Goal: Task Accomplishment & Management: Complete application form

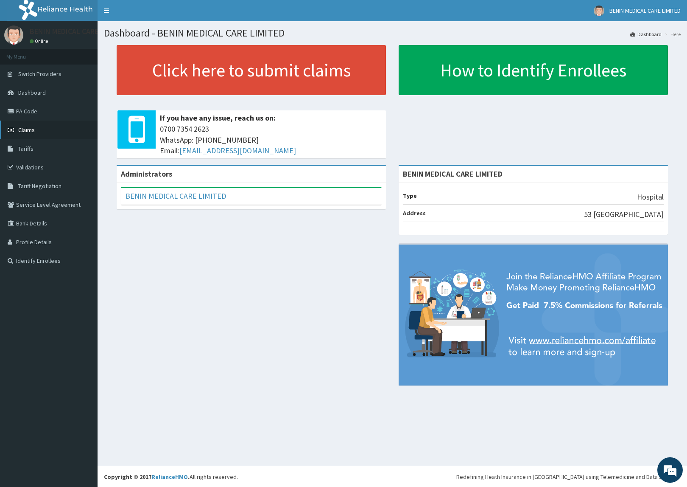
click at [20, 128] on span "Claims" at bounding box center [26, 130] width 17 height 8
click at [31, 113] on link "PA Code" at bounding box center [49, 111] width 98 height 19
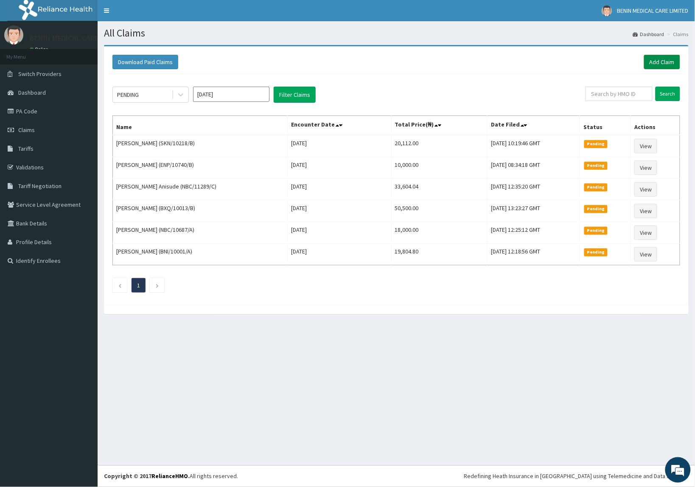
click at [658, 60] on link "Add Claim" at bounding box center [662, 62] width 36 height 14
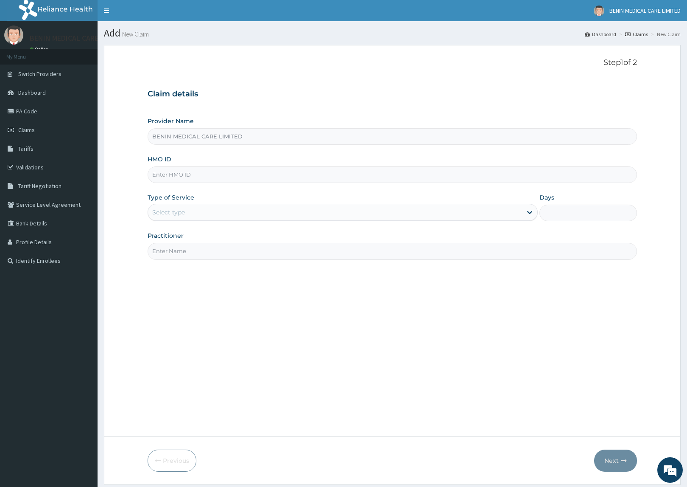
click at [175, 169] on input "HMO ID" at bounding box center [393, 174] width 490 height 17
drag, startPoint x: 169, startPoint y: 173, endPoint x: 102, endPoint y: 171, distance: 66.6
click at [103, 172] on section "Step 1 of 2 Claim details Provider Name BENIN MEDICAL CARE LIMITED HMO ID V Typ…" at bounding box center [393, 265] width 590 height 452
paste input "MUL/10001/B"
click at [164, 175] on input "MUL/10001/B" at bounding box center [393, 174] width 490 height 17
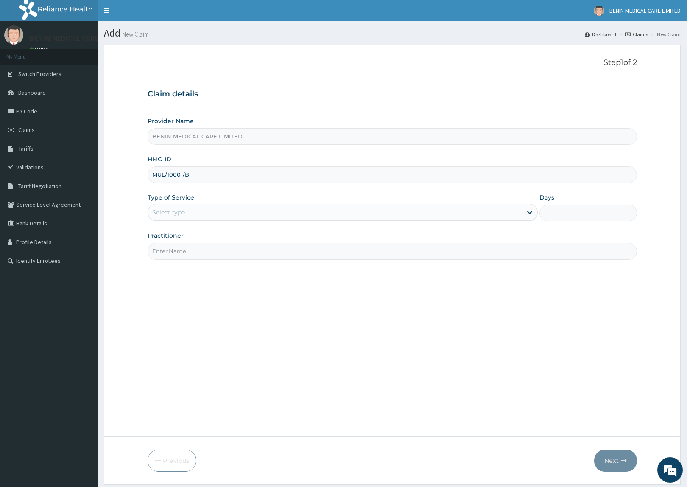
type input "MUL/10001/B"
drag, startPoint x: 112, startPoint y: 216, endPoint x: 190, endPoint y: 227, distance: 78.5
click at [112, 216] on form "Step 1 of 2 Claim details Provider Name BENIN MEDICAL CARE LIMITED HMO ID MUL/1…" at bounding box center [392, 264] width 577 height 439
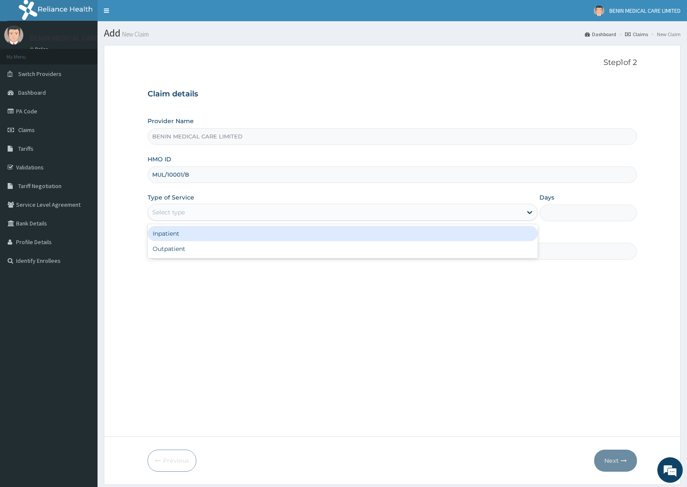
drag, startPoint x: 176, startPoint y: 219, endPoint x: 148, endPoint y: 249, distance: 41.1
click at [170, 221] on div "Type of Service option Inpatient focused, 1 of 2. 2 results available. Use Up a…" at bounding box center [343, 207] width 390 height 28
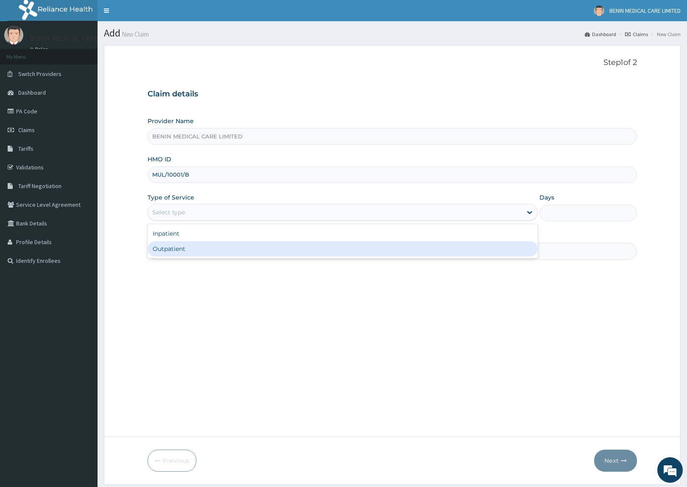
drag, startPoint x: 196, startPoint y: 248, endPoint x: 173, endPoint y: 255, distance: 23.8
click at [196, 249] on div "Outpatient" at bounding box center [343, 248] width 390 height 15
type input "1"
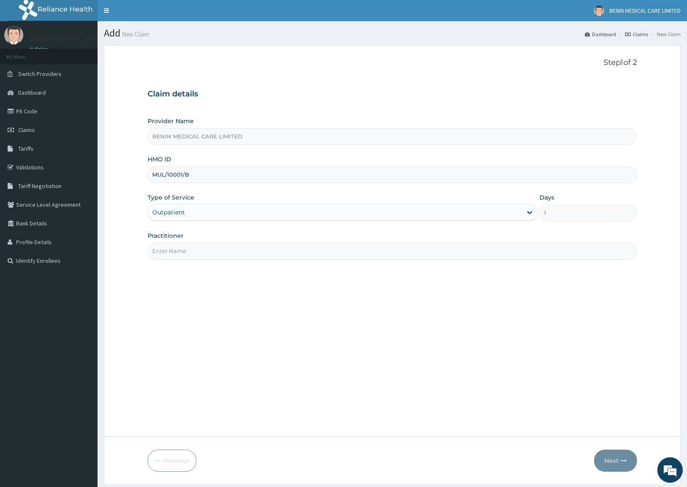
click at [190, 251] on input "Practitioner" at bounding box center [393, 251] width 490 height 17
type input "USIOSEFE EHIMWENMA TESLIM"
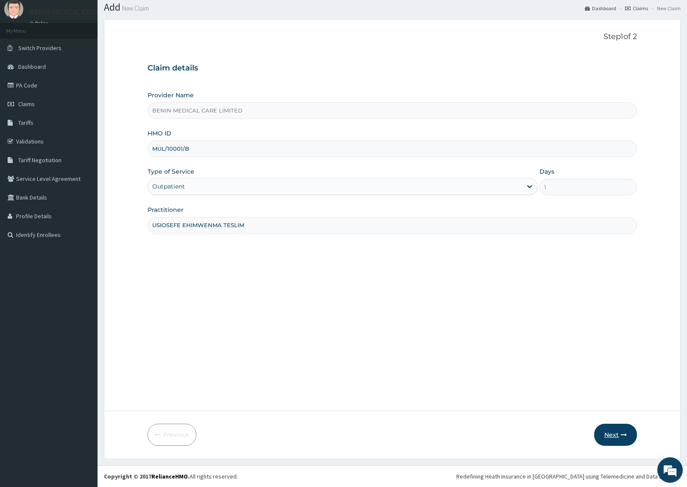
click at [614, 437] on button "Next" at bounding box center [615, 434] width 43 height 22
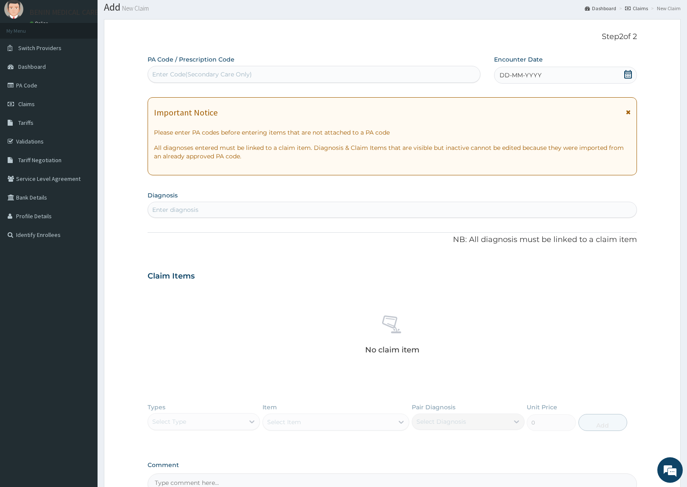
click at [226, 214] on div "Enter diagnosis" at bounding box center [392, 210] width 489 height 14
type input "MALARIA"
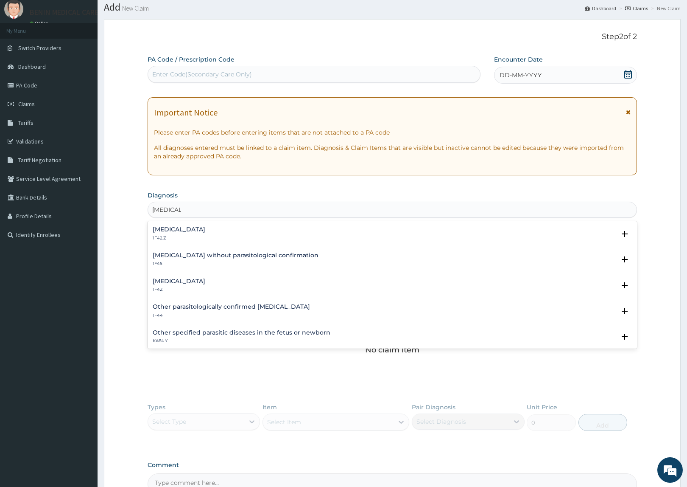
click at [192, 283] on h4 "Malaria, unspecified" at bounding box center [179, 281] width 53 height 6
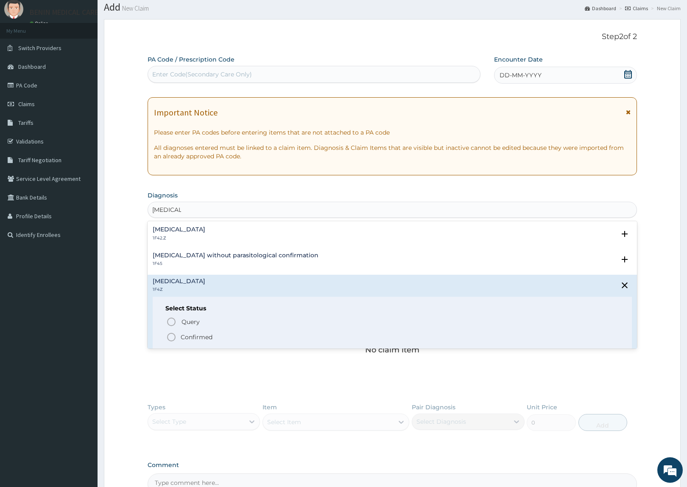
drag, startPoint x: 174, startPoint y: 336, endPoint x: 178, endPoint y: 320, distance: 16.6
click at [175, 336] on icon "status option filled" at bounding box center [171, 337] width 10 height 10
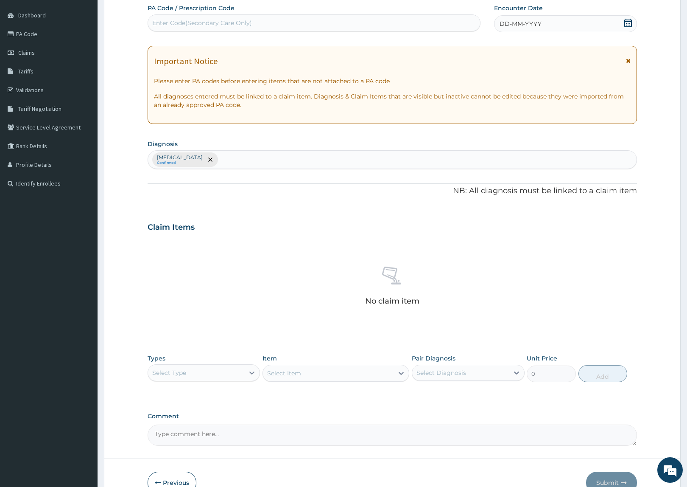
scroll to position [126, 0]
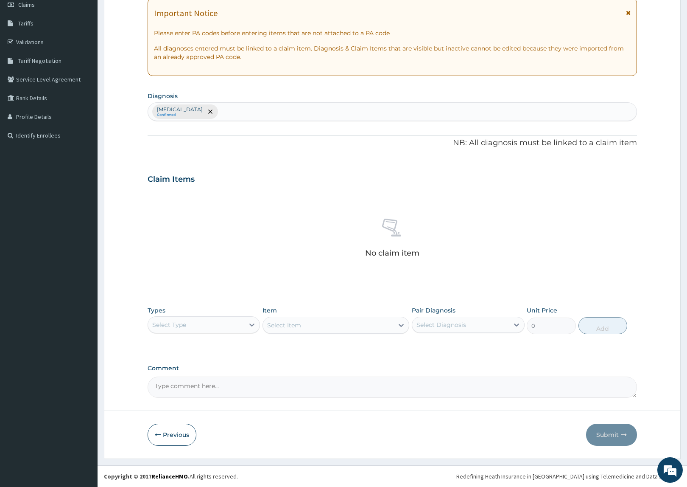
drag, startPoint x: 232, startPoint y: 323, endPoint x: 215, endPoint y: 335, distance: 21.0
click at [231, 323] on div "Select Type" at bounding box center [196, 325] width 96 height 14
drag, startPoint x: 177, startPoint y: 380, endPoint x: 384, endPoint y: 340, distance: 210.9
click at [178, 380] on div "Procedures" at bounding box center [204, 376] width 112 height 15
click at [183, 324] on div "Procedures" at bounding box center [169, 324] width 34 height 8
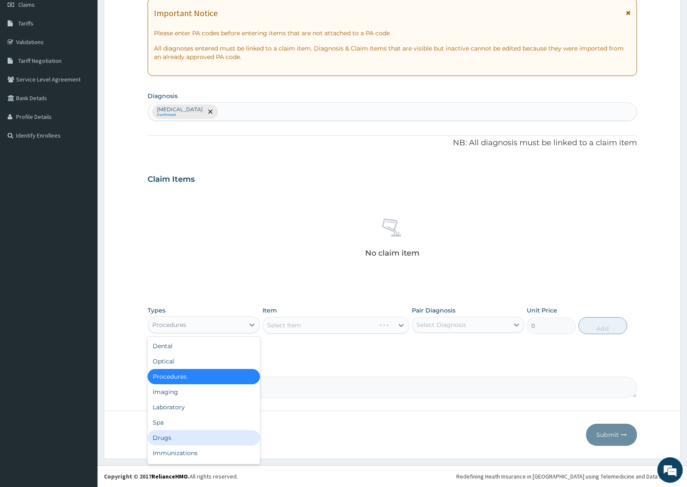
click at [169, 437] on div "Drugs" at bounding box center [204, 437] width 112 height 15
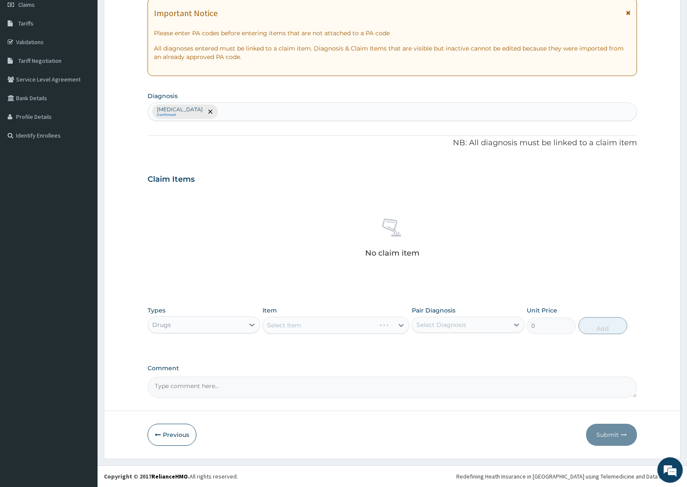
click at [318, 325] on div "Select Item" at bounding box center [336, 324] width 147 height 17
click at [312, 330] on div "Select Item" at bounding box center [328, 325] width 131 height 14
type input "ARTEME"
click at [212, 327] on div "Drugs" at bounding box center [196, 325] width 96 height 14
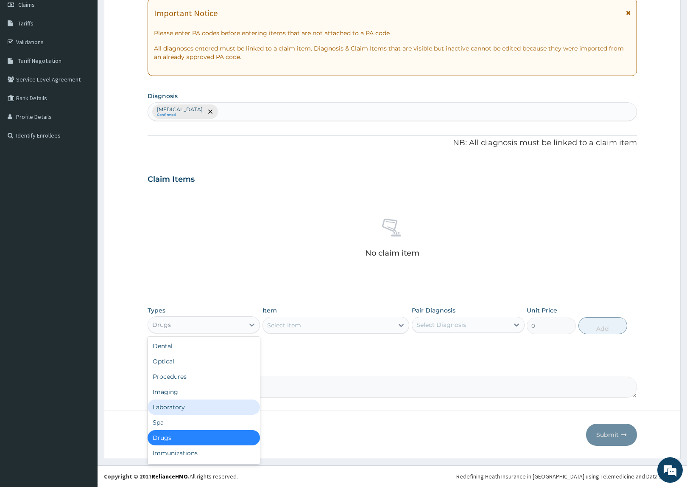
click at [179, 409] on div "Laboratory" at bounding box center [204, 406] width 112 height 15
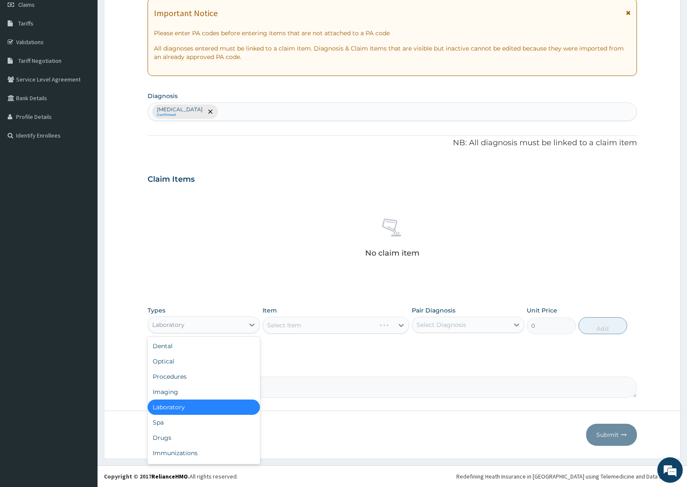
click at [218, 327] on div "Laboratory" at bounding box center [196, 325] width 96 height 14
click at [192, 438] on div "Drugs" at bounding box center [204, 437] width 112 height 15
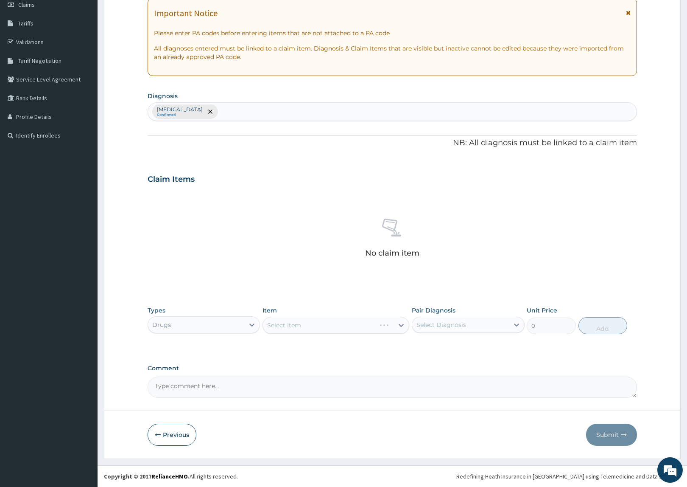
click at [348, 325] on div "Select Item" at bounding box center [336, 324] width 147 height 17
click at [308, 322] on div "Select Item" at bounding box center [328, 325] width 131 height 14
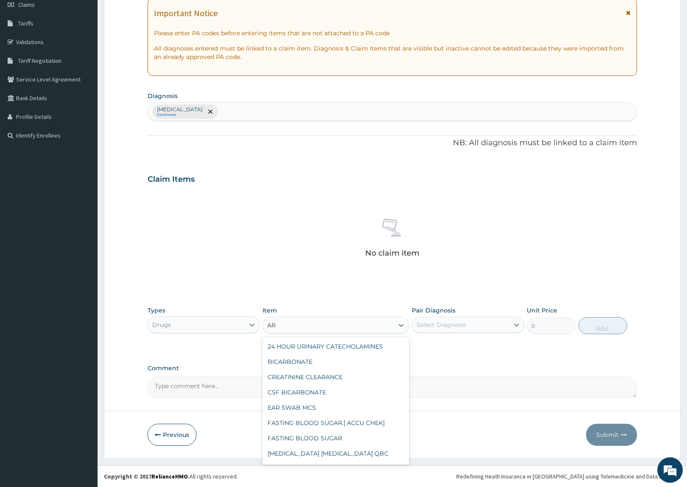
type input "A"
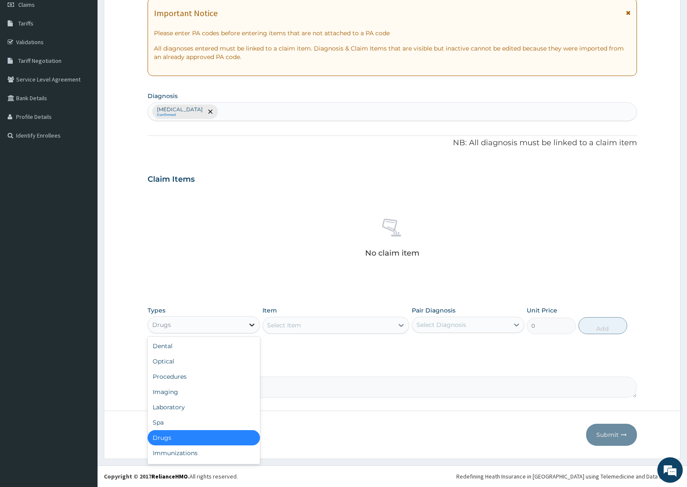
click at [244, 327] on div at bounding box center [251, 324] width 15 height 15
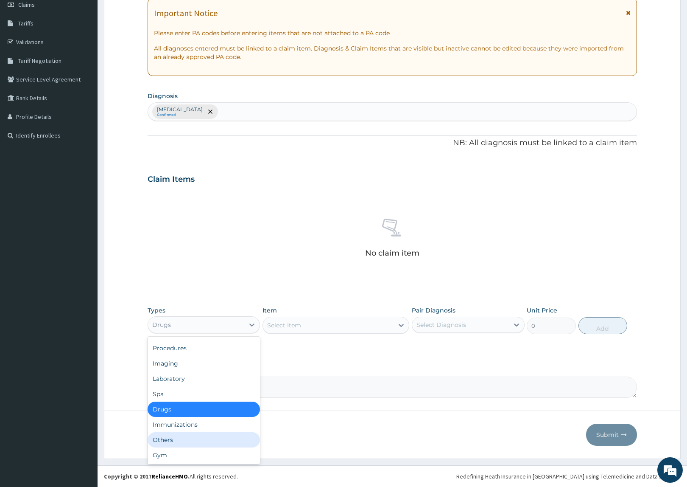
click at [221, 444] on div "Others" at bounding box center [204, 439] width 112 height 15
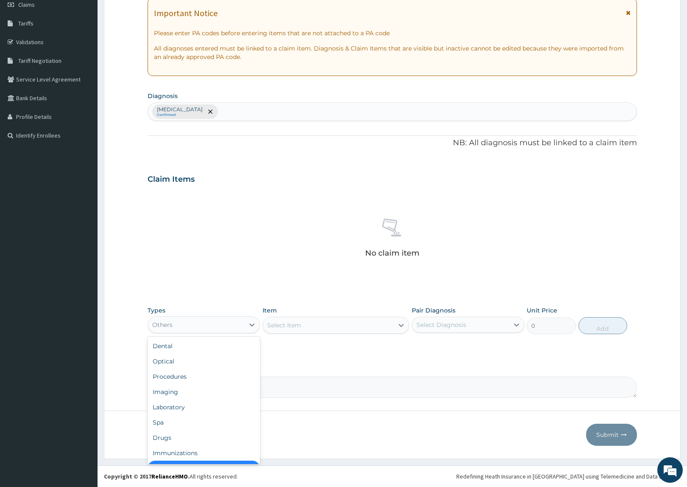
click at [224, 323] on div "Others" at bounding box center [196, 325] width 96 height 14
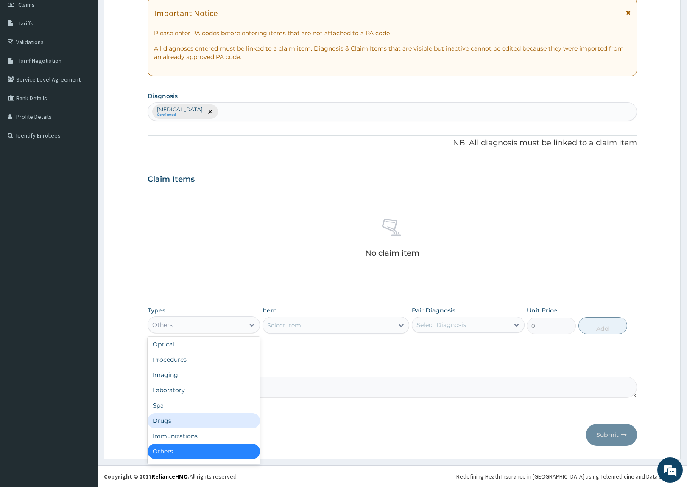
click at [211, 421] on div "Drugs" at bounding box center [204, 420] width 112 height 15
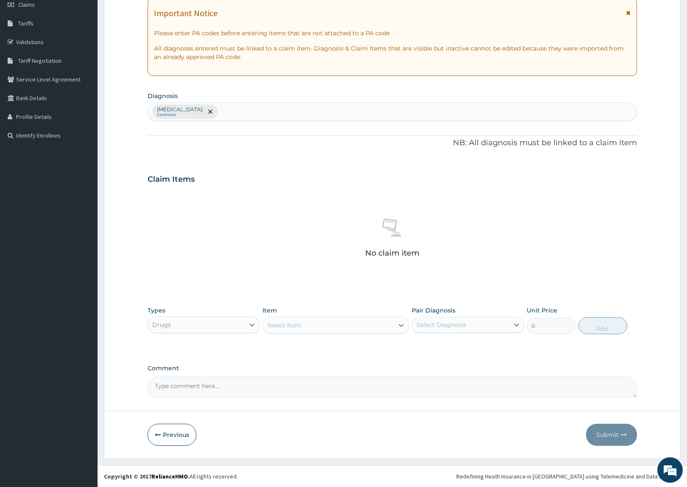
click at [298, 327] on div "Select Item" at bounding box center [284, 325] width 34 height 8
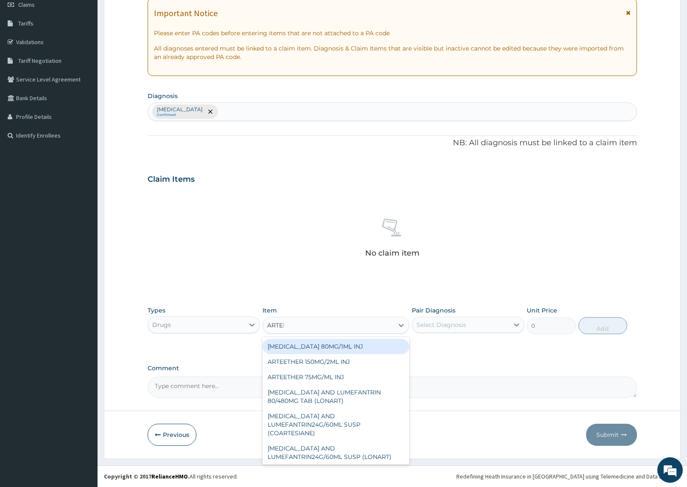
type input "ARTEME"
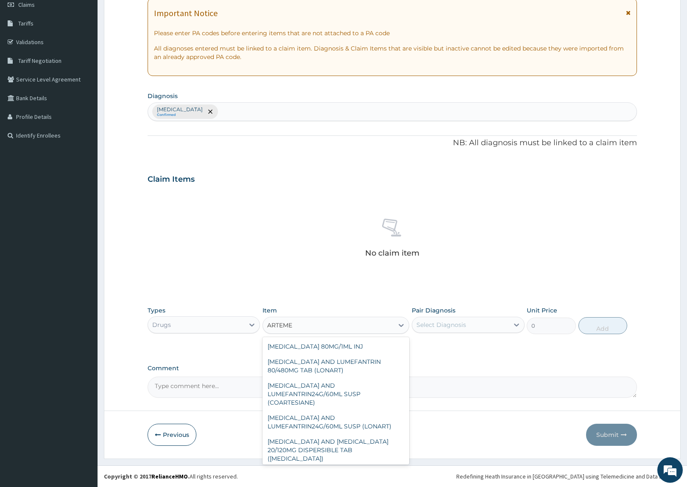
scroll to position [66, 0]
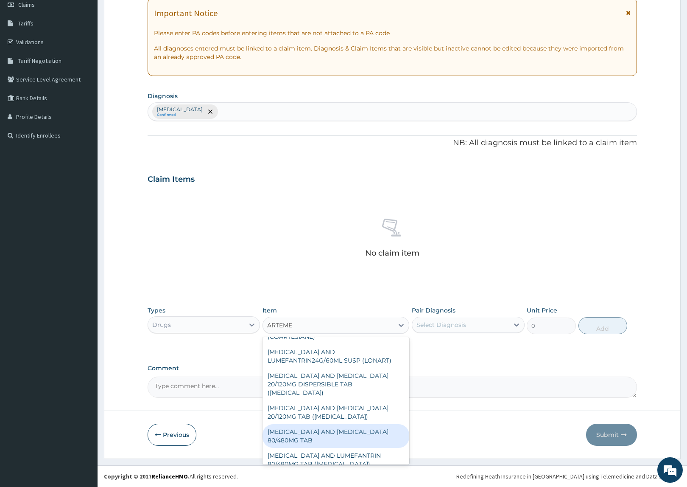
click at [349, 426] on div "ARTEMETHER AND LUMEFANTRINE 80/480MG TAB" at bounding box center [336, 436] width 147 height 24
type input "184.8"
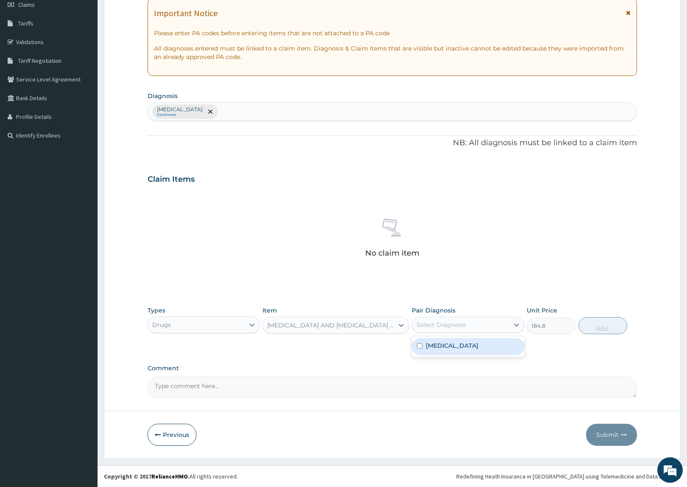
click at [476, 326] on div "Select Diagnosis" at bounding box center [460, 325] width 96 height 14
drag, startPoint x: 465, startPoint y: 344, endPoint x: 575, endPoint y: 334, distance: 110.3
click at [477, 344] on label "Malaria, unspecified" at bounding box center [452, 345] width 53 height 8
checkbox input "true"
click at [595, 322] on button "Add" at bounding box center [603, 325] width 49 height 17
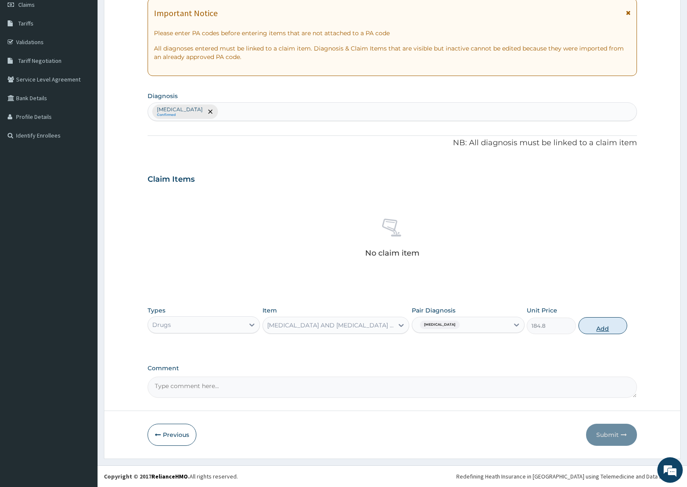
type input "0"
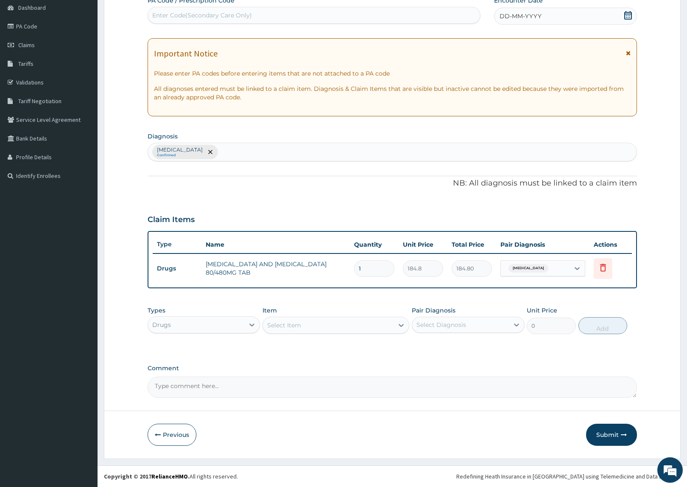
scroll to position [84, 0]
drag, startPoint x: 383, startPoint y: 266, endPoint x: 286, endPoint y: 264, distance: 96.3
click at [286, 264] on tr "Drugs ARTEMETHER AND LUMEFANTRINE 80/480MG TAB 1 184.8 184.80 Malaria, unspecif…" at bounding box center [392, 269] width 479 height 29
type input "6"
type input "1108.80"
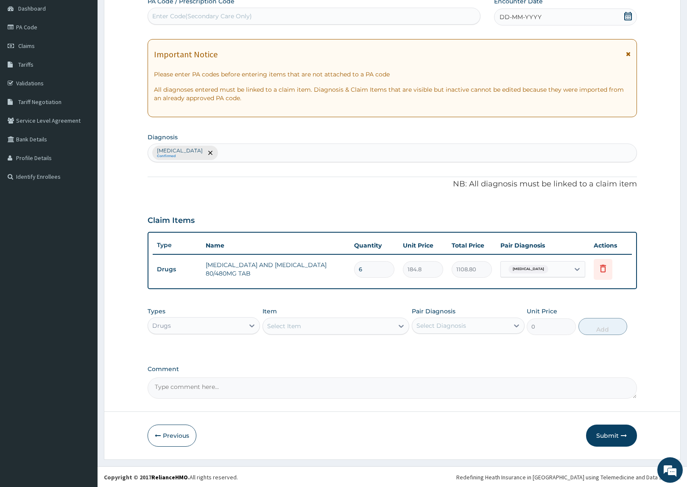
type input "6"
click at [289, 315] on div "Item Select Item" at bounding box center [336, 321] width 147 height 28
click at [299, 327] on div "Select Item" at bounding box center [284, 326] width 34 height 8
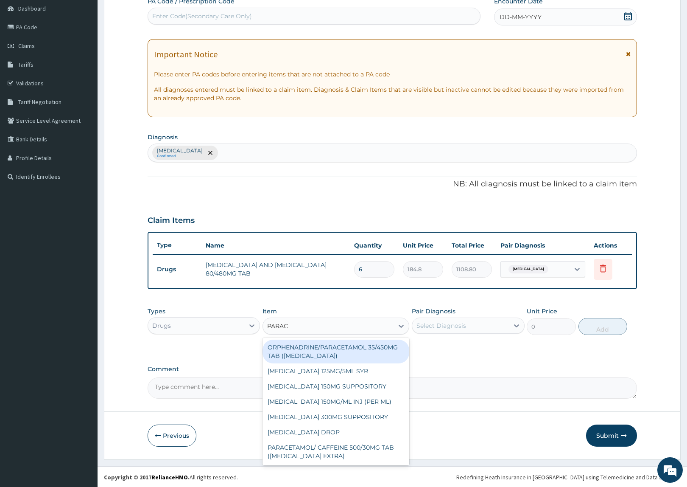
type input "PARACE"
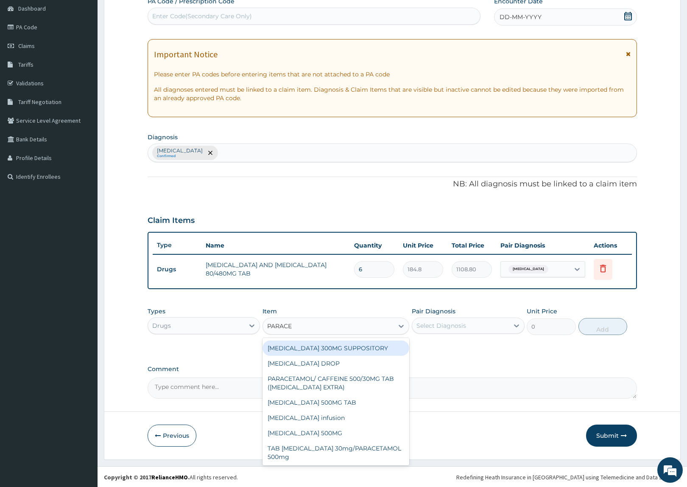
scroll to position [69, 0]
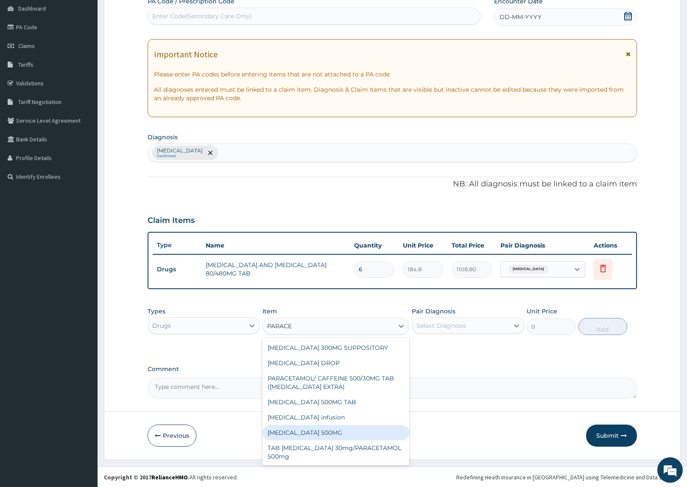
click at [315, 431] on div "PARACETAMOL 500MG" at bounding box center [336, 432] width 147 height 15
type input "10"
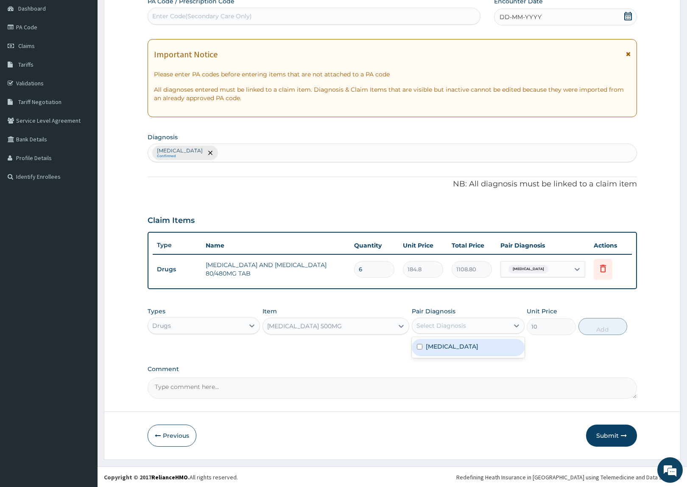
drag, startPoint x: 434, startPoint y: 326, endPoint x: 440, endPoint y: 344, distance: 19.2
click at [435, 326] on div "Select Diagnosis" at bounding box center [442, 325] width 50 height 8
drag, startPoint x: 439, startPoint y: 351, endPoint x: 556, endPoint y: 333, distance: 118.0
click at [448, 347] on div "Malaria, unspecified" at bounding box center [468, 347] width 112 height 17
checkbox input "true"
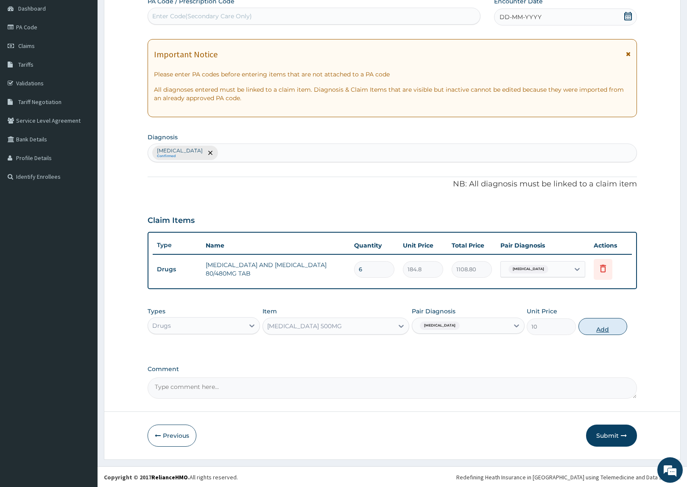
click at [592, 325] on button "Add" at bounding box center [603, 326] width 49 height 17
type input "0"
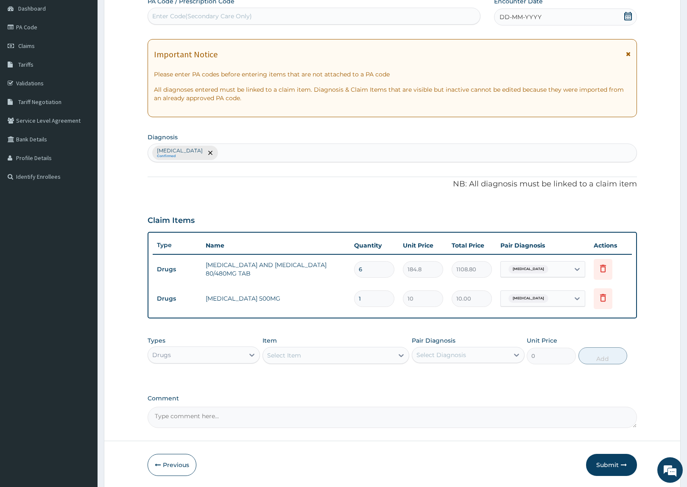
type input "18"
type input "180.00"
type input "18"
click at [360, 332] on div "Types Drugs Item Select Item Pair Diagnosis Select Diagnosis Unit Price 0 Add" at bounding box center [393, 350] width 490 height 36
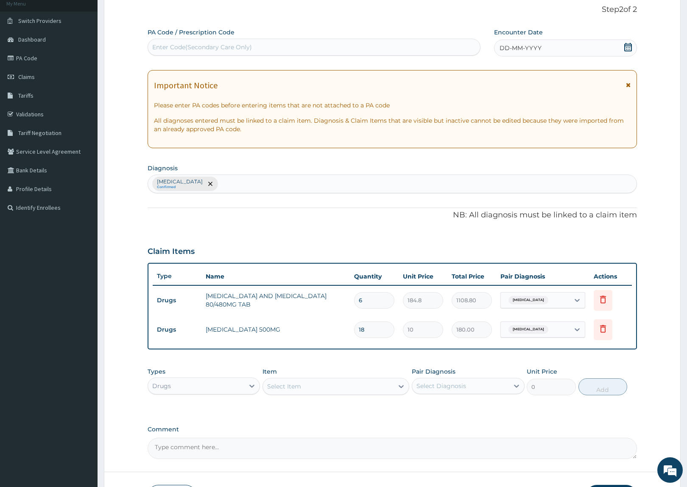
scroll to position [0, 0]
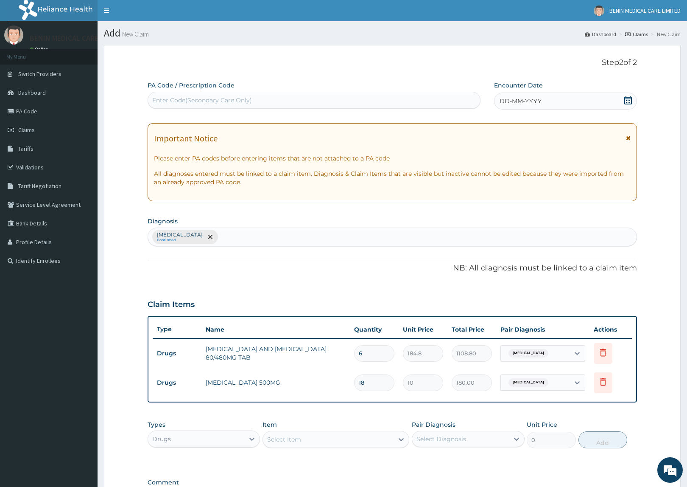
click at [504, 101] on span "DD-MM-YYYY" at bounding box center [521, 101] width 42 height 8
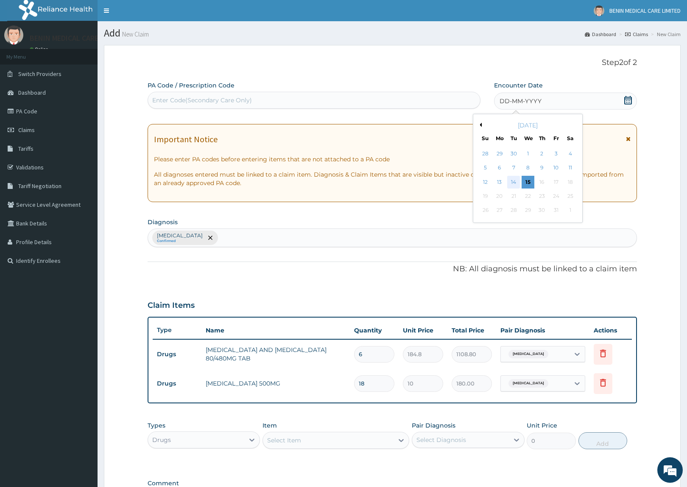
click at [514, 183] on div "14" at bounding box center [514, 182] width 13 height 13
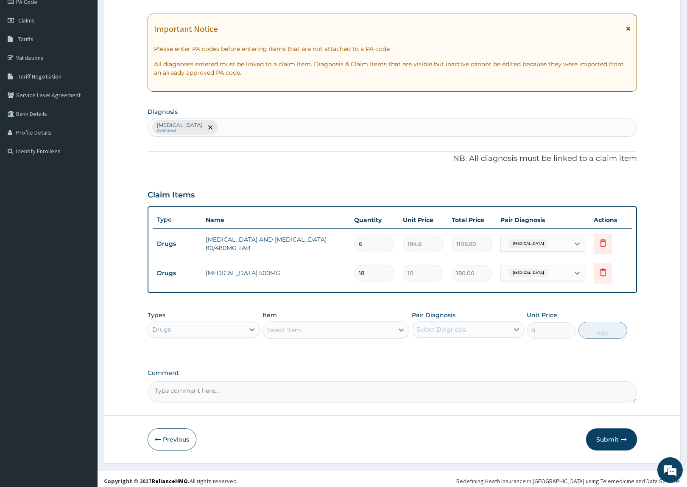
scroll to position [113, 0]
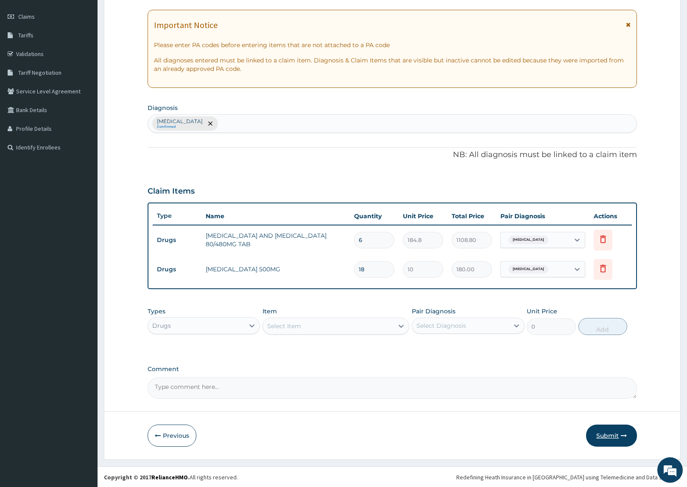
click at [619, 435] on button "Submit" at bounding box center [611, 435] width 51 height 22
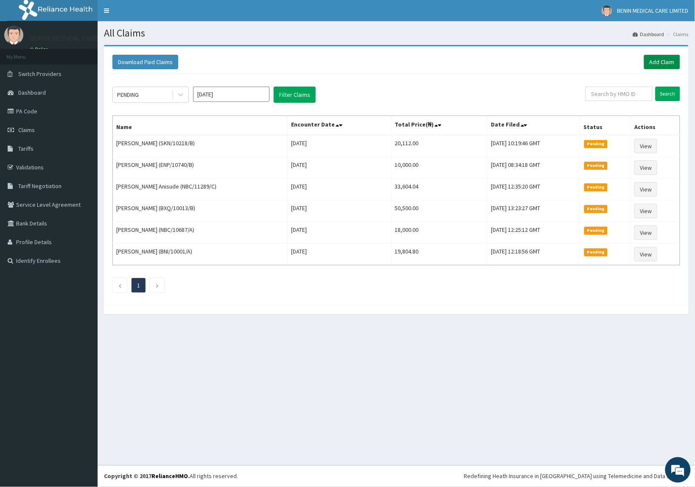
click at [655, 62] on link "Add Claim" at bounding box center [662, 62] width 36 height 14
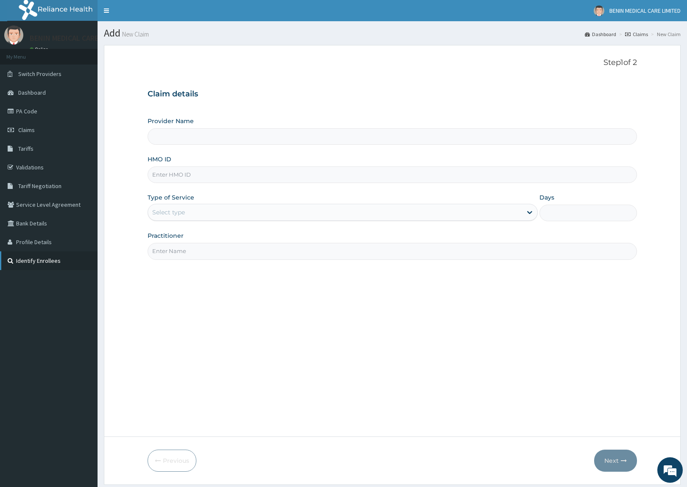
type input "BENIN MEDICAL CARE LIMITED"
click at [173, 182] on input "HMO ID" at bounding box center [393, 174] width 490 height 17
paste input "WML/10046/C"
click at [160, 173] on input "WML/10046/C" at bounding box center [393, 174] width 490 height 17
type input "WML/10046/C"
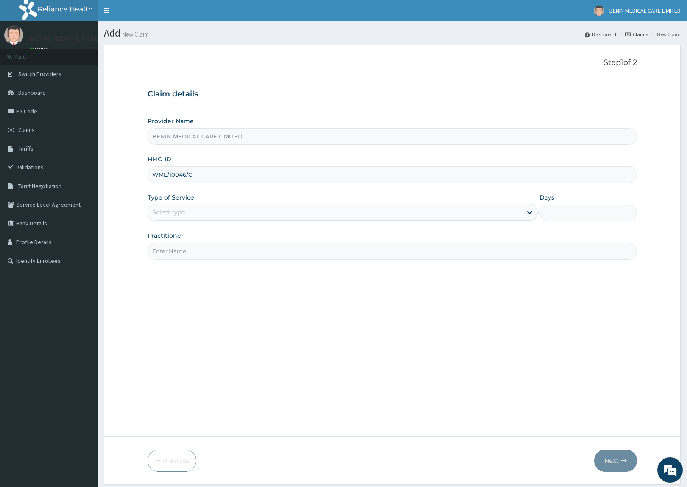
click at [134, 196] on form "Step 1 of 2 Claim details Provider Name BENIN MEDICAL CARE LIMITED HMO ID WML/1…" at bounding box center [392, 264] width 577 height 439
click at [161, 208] on div "Select type" at bounding box center [168, 212] width 33 height 8
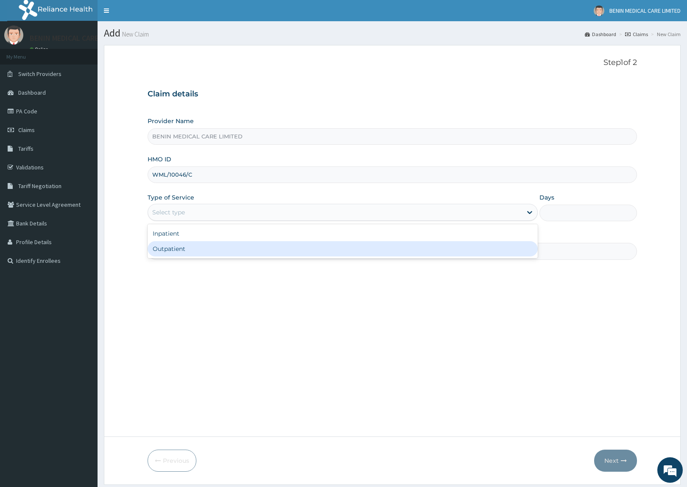
drag, startPoint x: 162, startPoint y: 249, endPoint x: 169, endPoint y: 250, distance: 7.0
click at [162, 249] on div "Outpatient" at bounding box center [343, 248] width 390 height 15
type input "1"
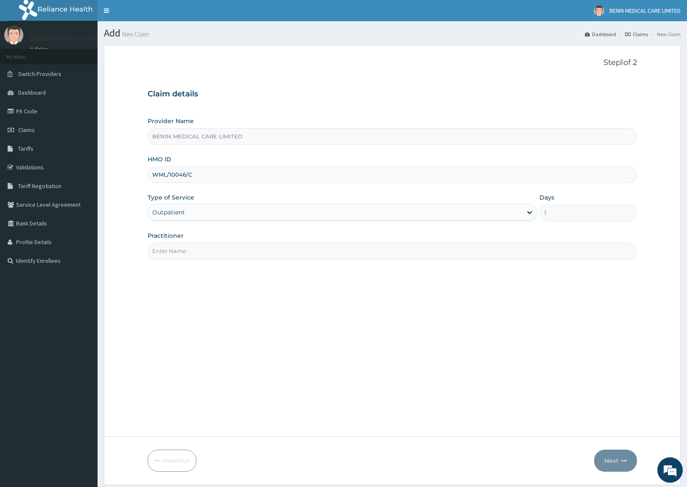
drag, startPoint x: 158, startPoint y: 248, endPoint x: 206, endPoint y: 260, distance: 49.4
click at [196, 251] on input "Practitioner" at bounding box center [393, 251] width 490 height 17
type input "USIOSEFE EHIMWENMA TESLIM"
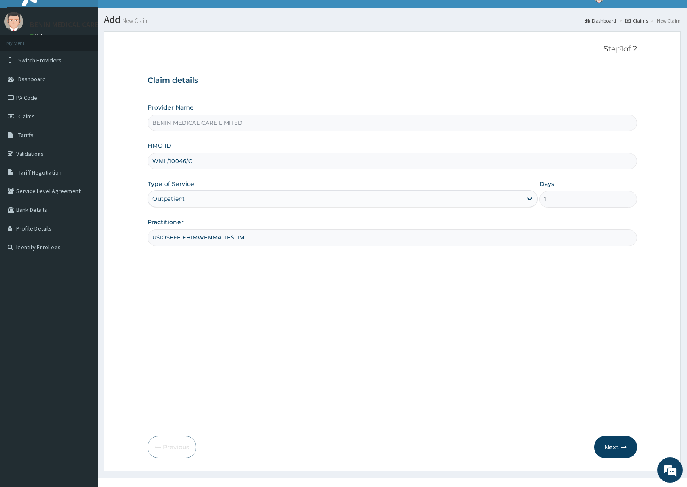
scroll to position [26, 0]
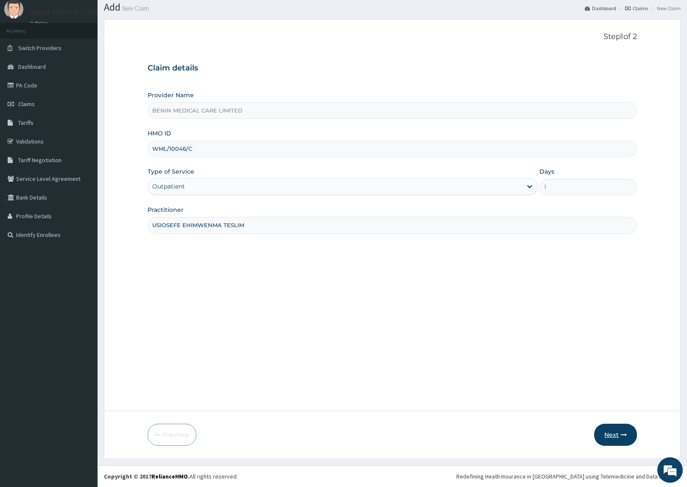
click at [614, 431] on button "Next" at bounding box center [615, 434] width 43 height 22
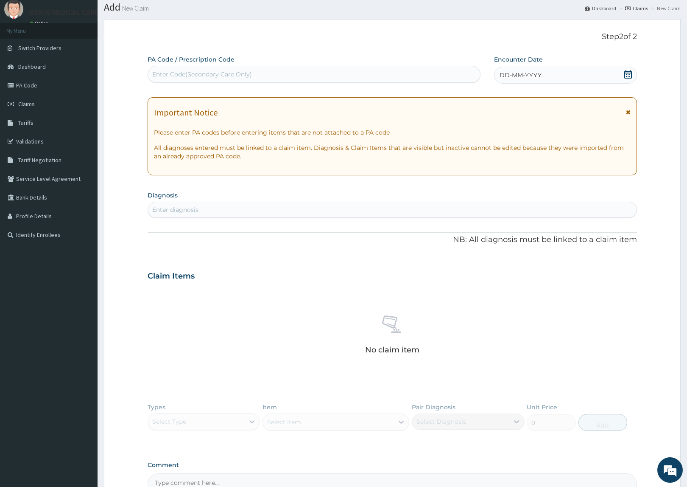
click at [249, 210] on div "Enter diagnosis" at bounding box center [392, 210] width 489 height 14
type input "MALARIA"
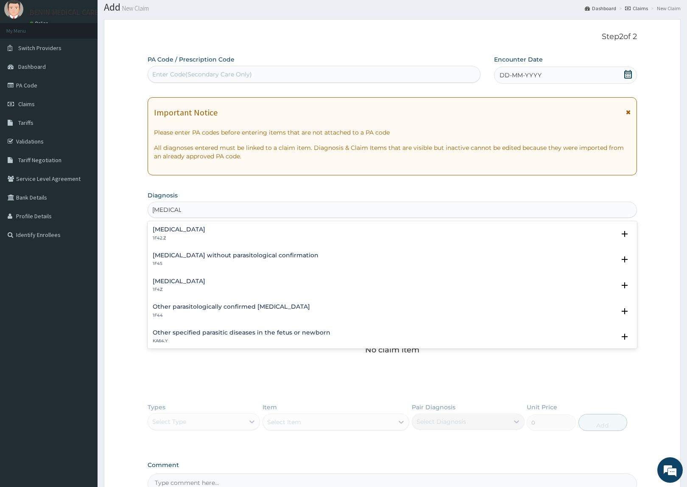
click at [179, 282] on h4 "Malaria, unspecified" at bounding box center [179, 281] width 53 height 6
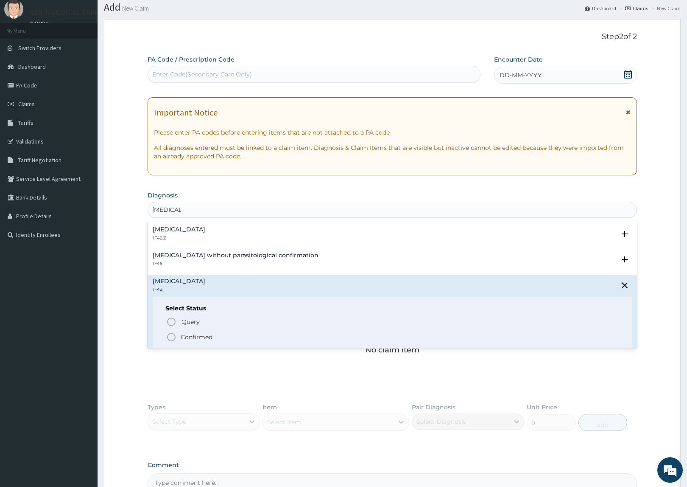
click at [172, 333] on icon "status option filled" at bounding box center [171, 337] width 10 height 10
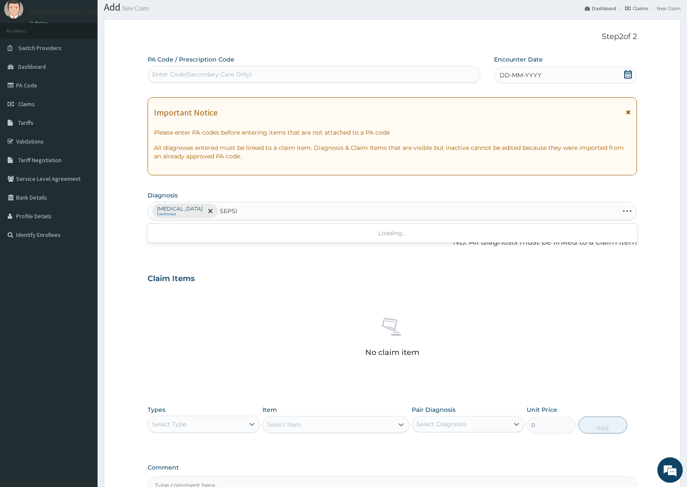
type input "SEPSIS"
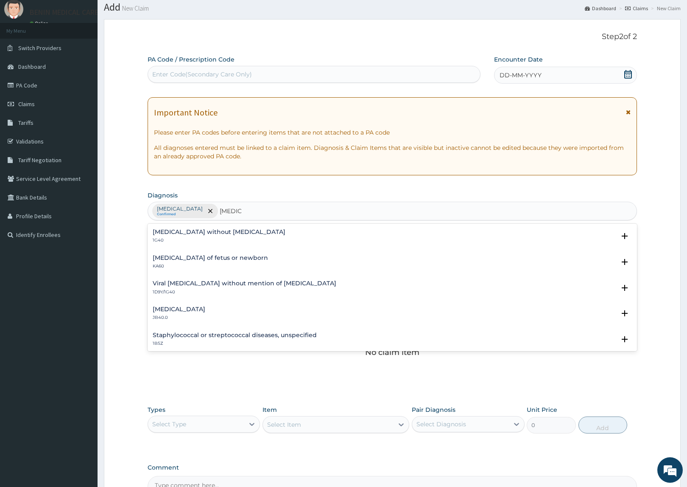
click at [168, 229] on h4 "Sepsis without septic shock" at bounding box center [219, 232] width 133 height 6
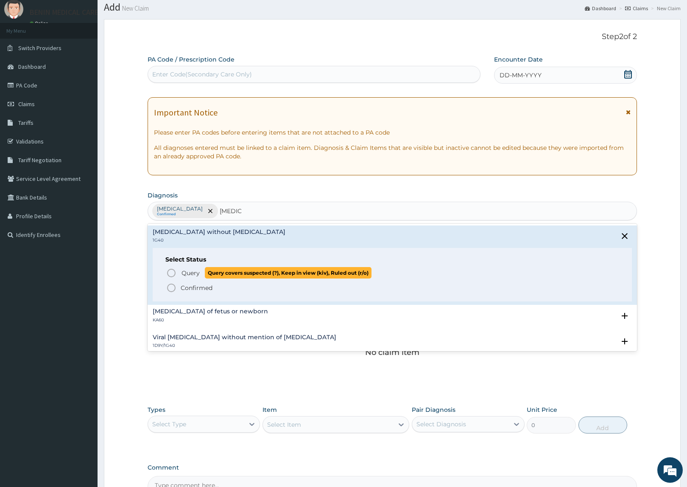
click at [169, 272] on icon "status option query" at bounding box center [171, 273] width 10 height 10
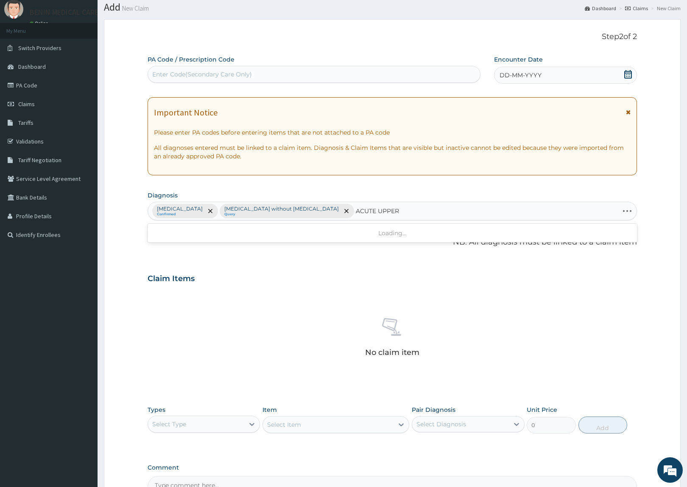
type input "ACUTE UPPER"
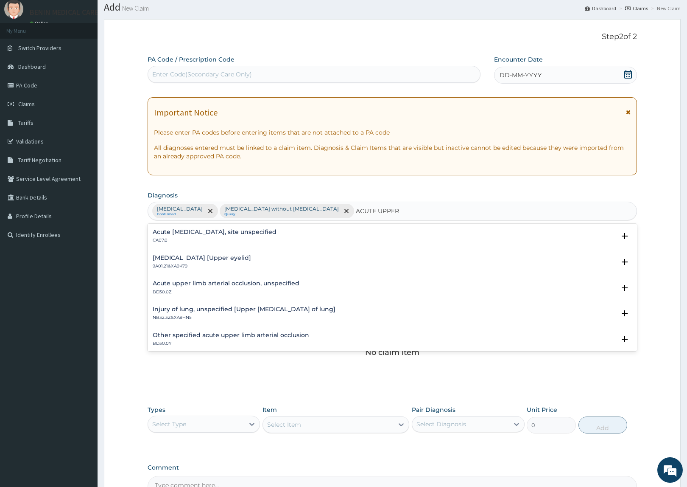
click at [172, 235] on h4 "Acute upper respiratory infection, site unspecified" at bounding box center [215, 232] width 124 height 6
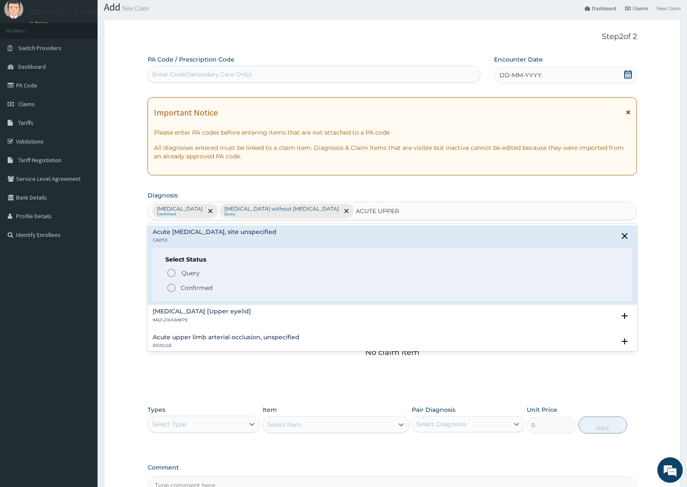
click at [173, 291] on icon "status option filled" at bounding box center [171, 288] width 10 height 10
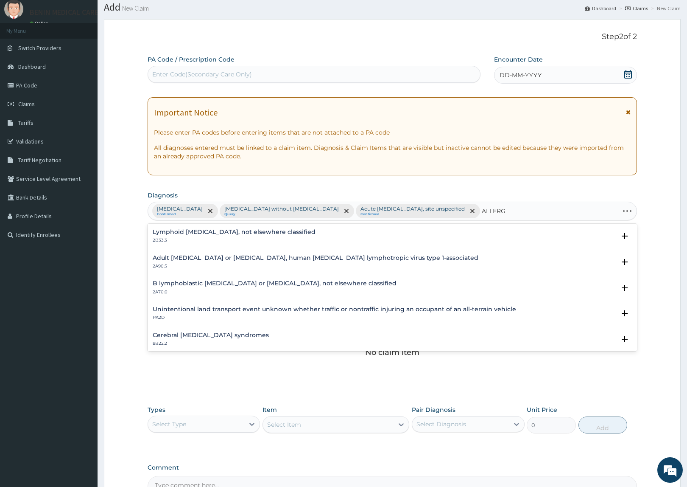
type input "ALLERGY"
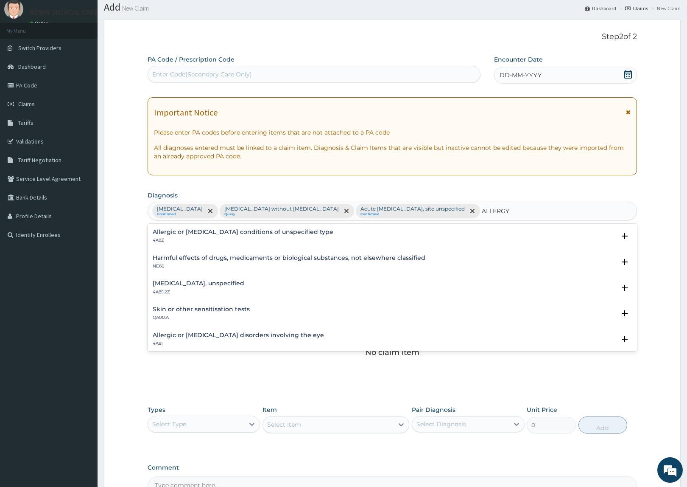
click at [177, 239] on p "4A8Z" at bounding box center [243, 240] width 181 height 6
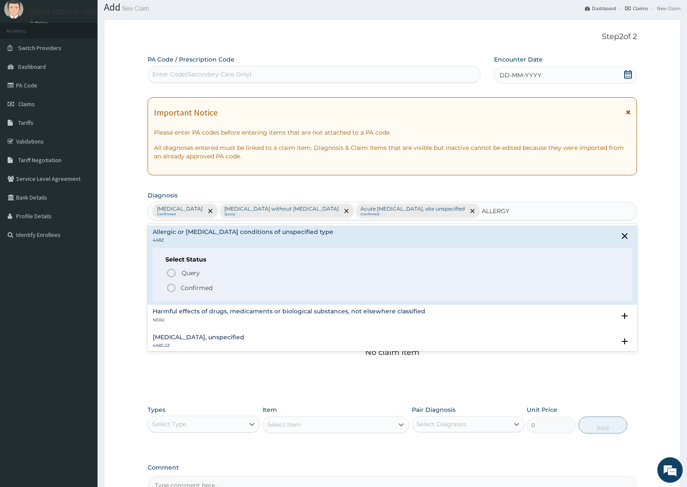
click at [172, 285] on icon "status option filled" at bounding box center [171, 288] width 10 height 10
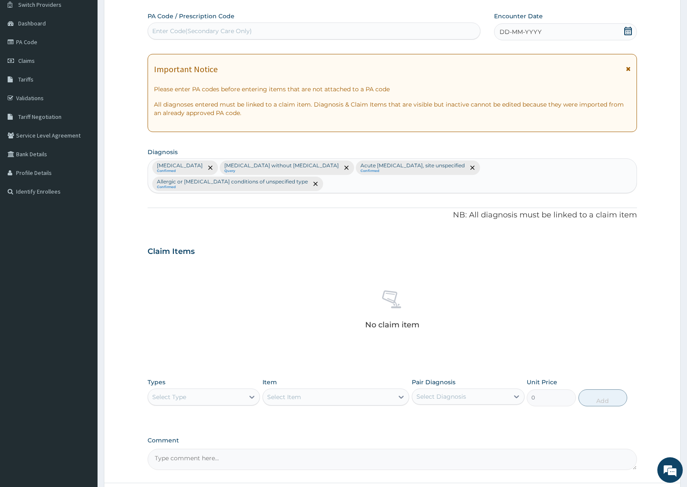
scroll to position [126, 0]
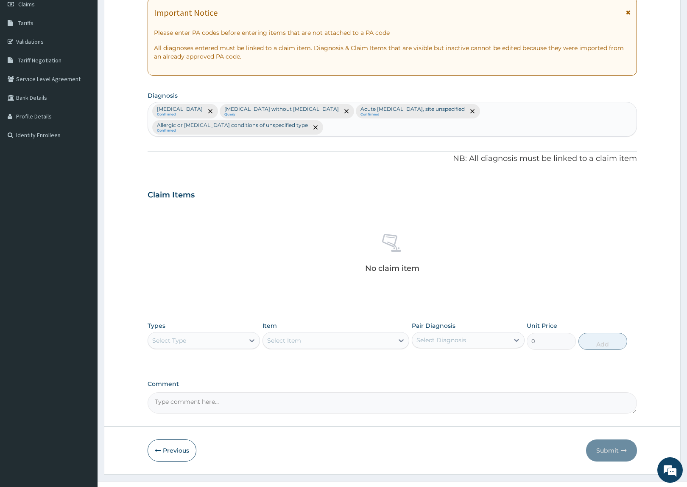
drag, startPoint x: 165, startPoint y: 326, endPoint x: 167, endPoint y: 332, distance: 6.1
click at [167, 333] on div "Select Type" at bounding box center [196, 340] width 96 height 14
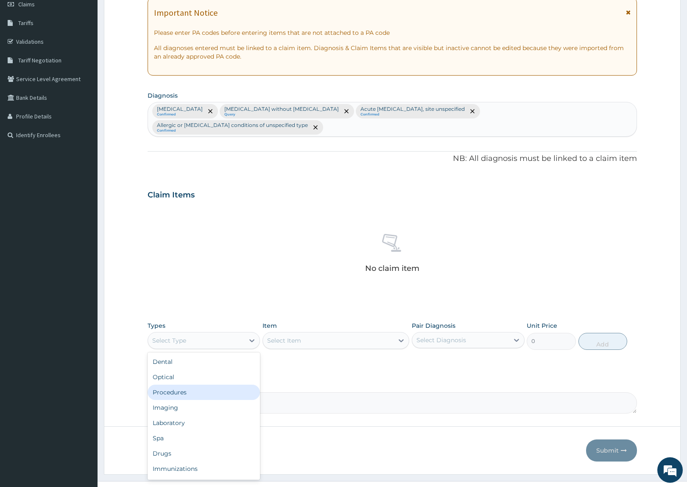
drag, startPoint x: 160, startPoint y: 376, endPoint x: 325, endPoint y: 358, distance: 166.1
click at [165, 384] on div "Procedures" at bounding box center [204, 391] width 112 height 15
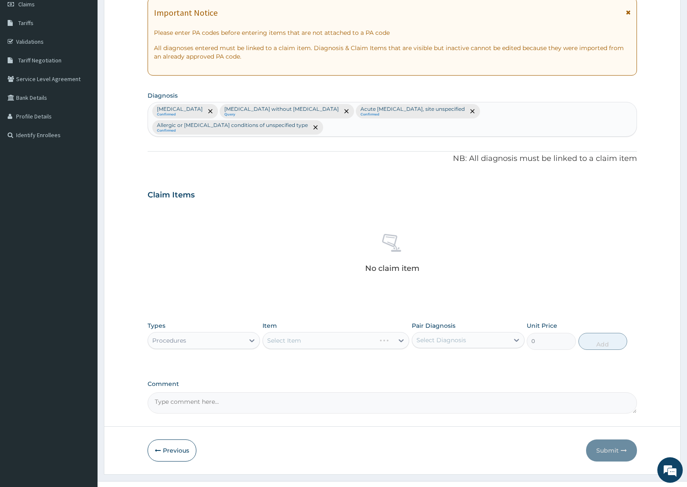
click at [313, 332] on div "Select Item" at bounding box center [336, 340] width 147 height 17
click at [312, 333] on div "Select Item" at bounding box center [328, 340] width 131 height 14
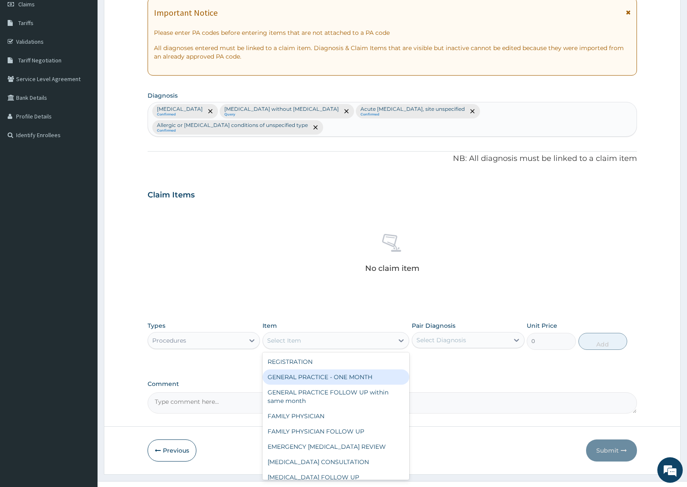
drag, startPoint x: 306, startPoint y: 361, endPoint x: 440, endPoint y: 349, distance: 134.5
click at [308, 369] on div "GENERAL PRACTICE - ONE MONTH" at bounding box center [336, 376] width 147 height 15
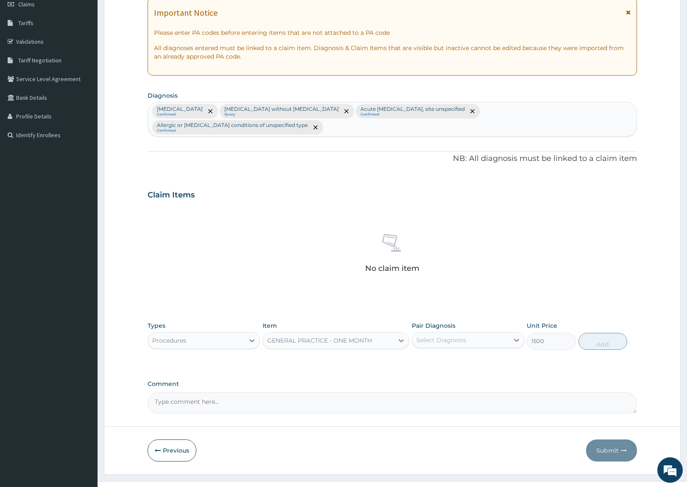
type input "1500"
click at [467, 333] on div "Select Diagnosis" at bounding box center [460, 340] width 96 height 14
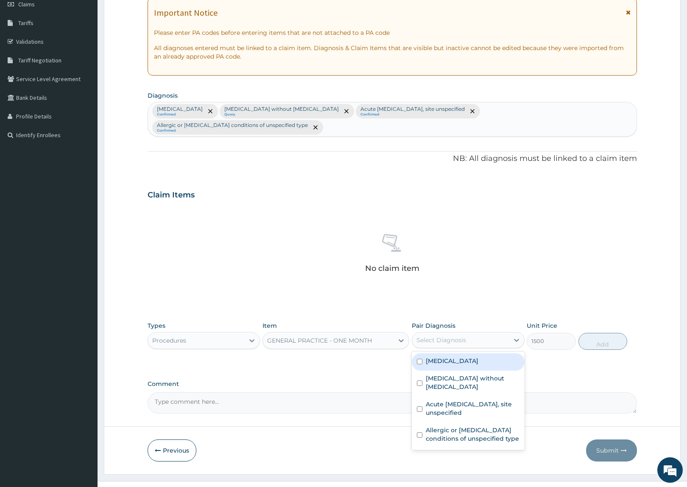
click at [459, 353] on div "Malaria, unspecified" at bounding box center [468, 361] width 112 height 17
checkbox input "true"
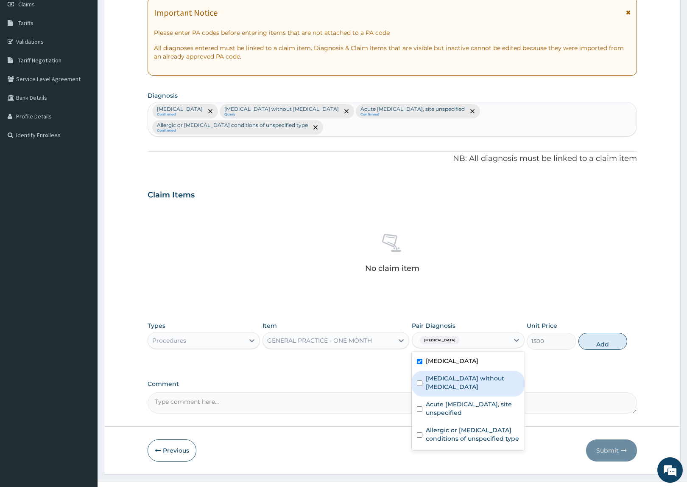
drag, startPoint x: 455, startPoint y: 361, endPoint x: 568, endPoint y: 353, distance: 112.7
click at [461, 374] on label "Sepsis without septic shock" at bounding box center [472, 382] width 93 height 17
checkbox input "true"
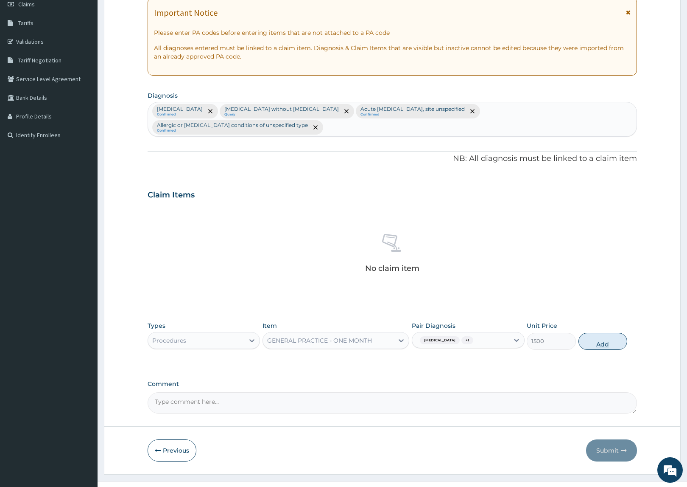
click at [588, 333] on button "Add" at bounding box center [603, 341] width 49 height 17
type input "0"
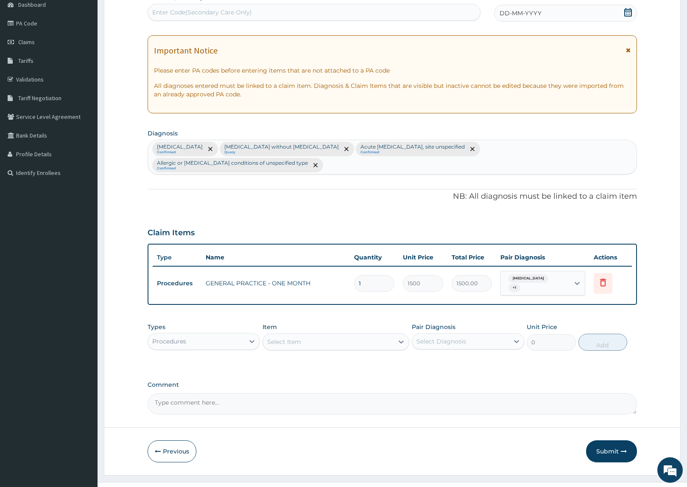
click at [205, 334] on div "Procedures" at bounding box center [196, 341] width 96 height 14
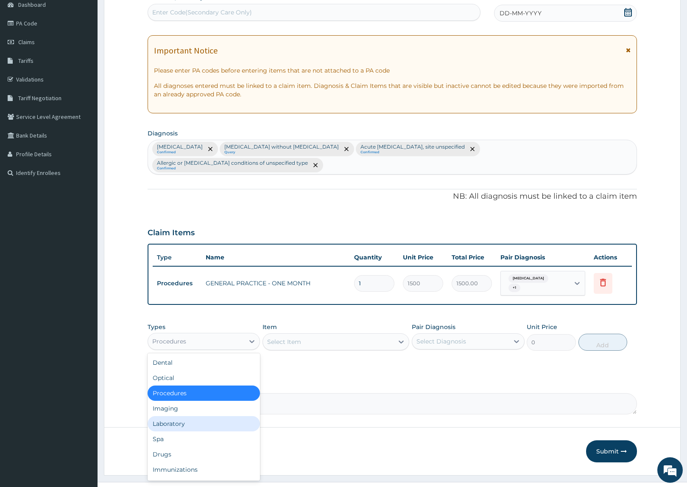
drag, startPoint x: 187, startPoint y: 410, endPoint x: 329, endPoint y: 381, distance: 145.0
click at [187, 416] on div "Laboratory" at bounding box center [204, 423] width 112 height 15
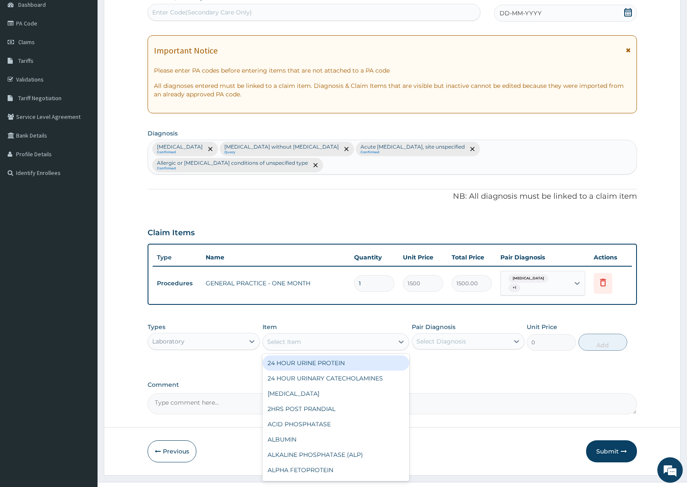
click at [313, 335] on div "Select Item" at bounding box center [328, 342] width 131 height 14
type input "FULL"
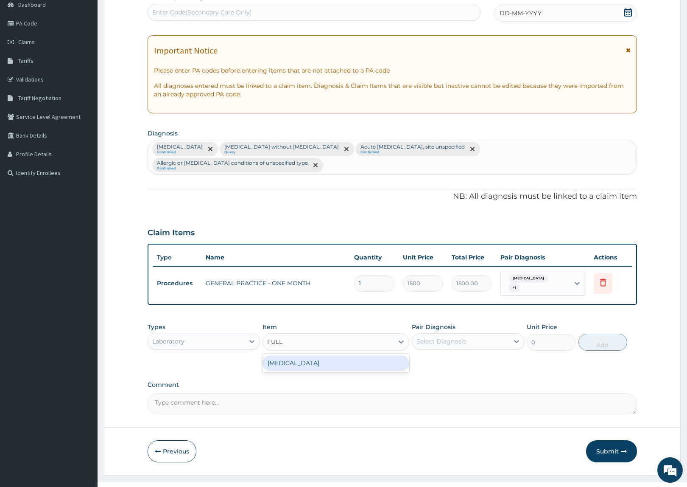
click at [311, 355] on div "FULL BLOOD COUNT" at bounding box center [336, 362] width 147 height 15
type input "2500"
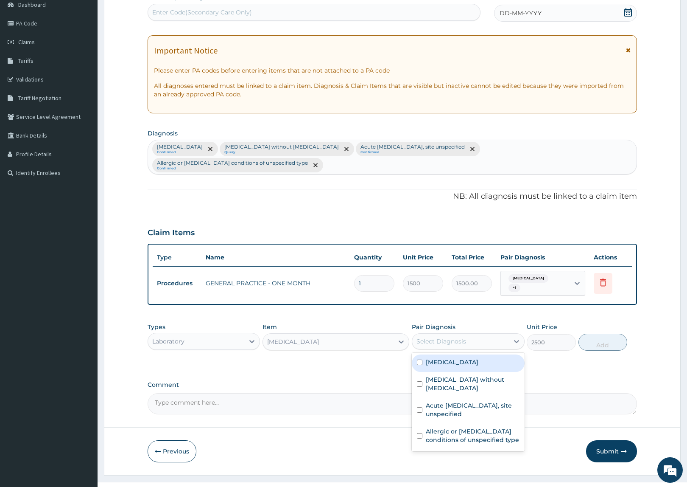
click at [458, 337] on div "Select Diagnosis" at bounding box center [442, 341] width 50 height 8
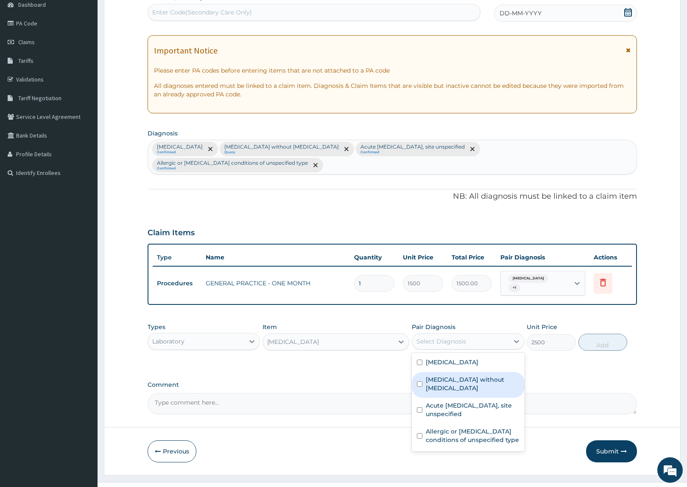
click at [444, 375] on label "Sepsis without septic shock" at bounding box center [472, 383] width 93 height 17
checkbox input "true"
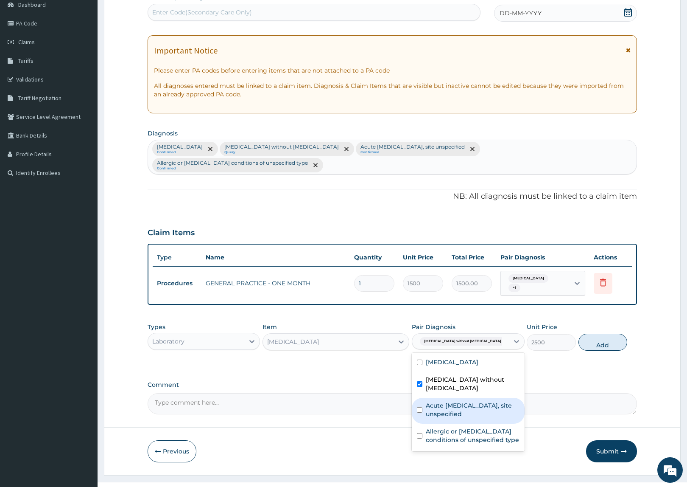
click at [498, 401] on label "Acute upper respiratory infection, site unspecified" at bounding box center [472, 409] width 93 height 17
checkbox input "true"
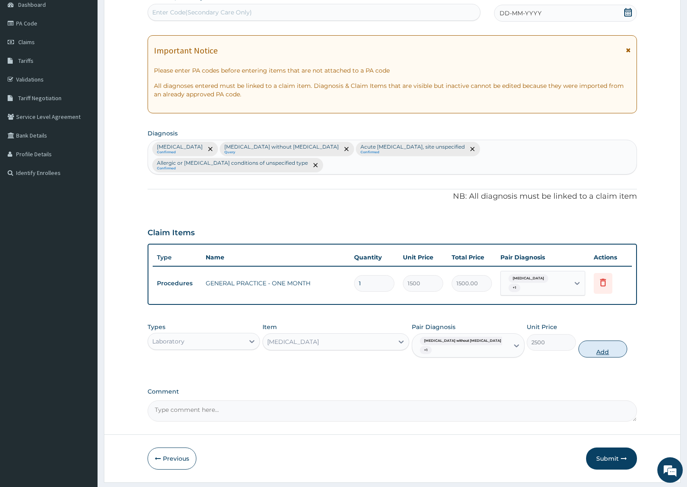
click at [612, 340] on button "Add" at bounding box center [603, 348] width 49 height 17
type input "0"
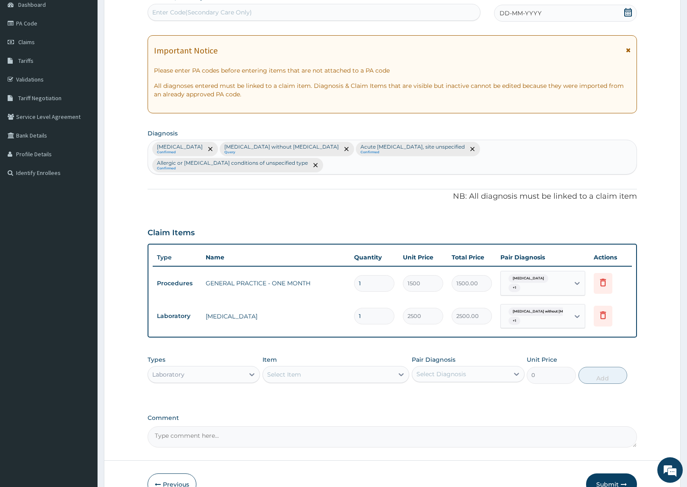
click at [281, 367] on div "Select Item" at bounding box center [328, 374] width 131 height 14
type input "MALARIA"
click at [328, 388] on div "MALARIA PARASITE QBC" at bounding box center [336, 395] width 147 height 15
type input "1200"
click at [495, 367] on div "Select Diagnosis" at bounding box center [460, 374] width 96 height 14
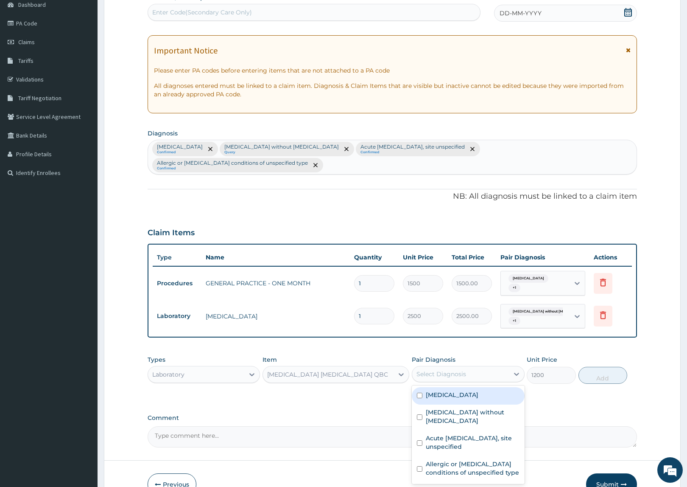
drag, startPoint x: 482, startPoint y: 381, endPoint x: 527, endPoint y: 370, distance: 46.6
click at [479, 390] on label "Malaria, unspecified" at bounding box center [452, 394] width 53 height 8
checkbox input "true"
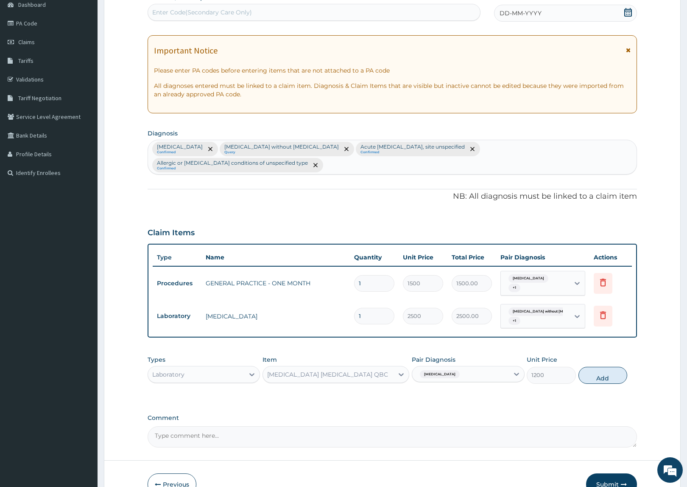
drag, startPoint x: 582, startPoint y: 361, endPoint x: 576, endPoint y: 356, distance: 7.9
click at [582, 367] on button "Add" at bounding box center [603, 375] width 49 height 17
type input "0"
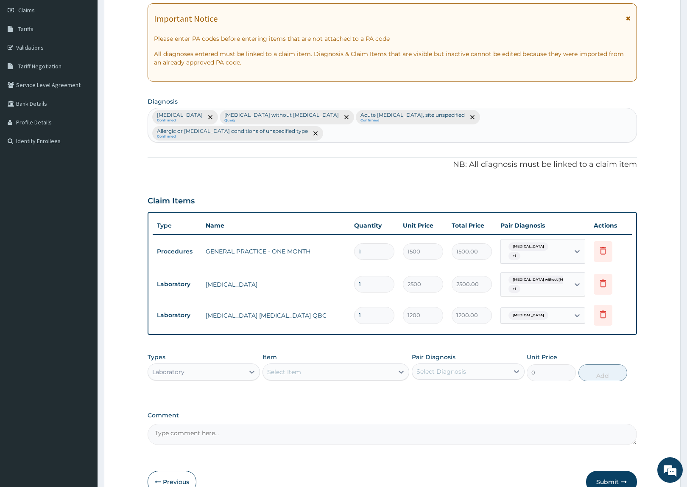
scroll to position [151, 0]
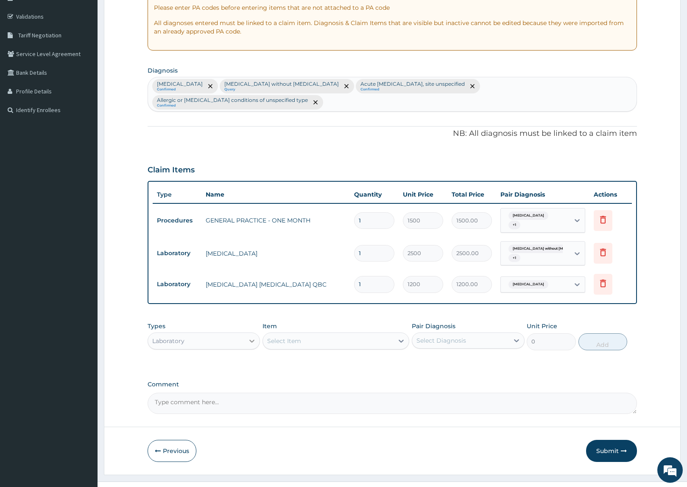
click at [248, 336] on icon at bounding box center [252, 340] width 8 height 8
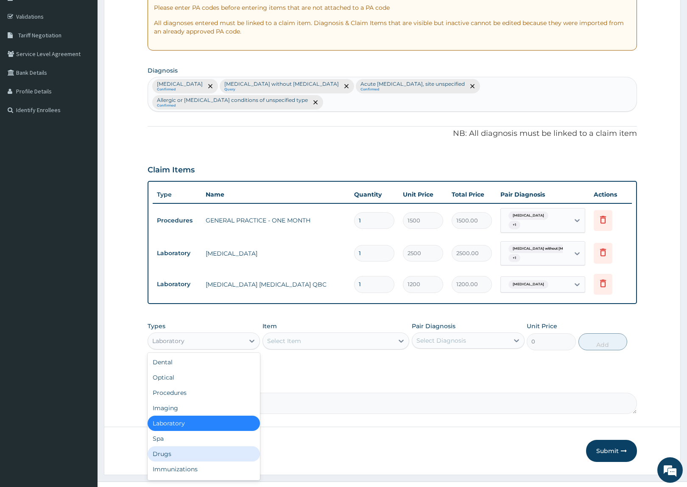
click at [223, 446] on div "Drugs" at bounding box center [204, 453] width 112 height 15
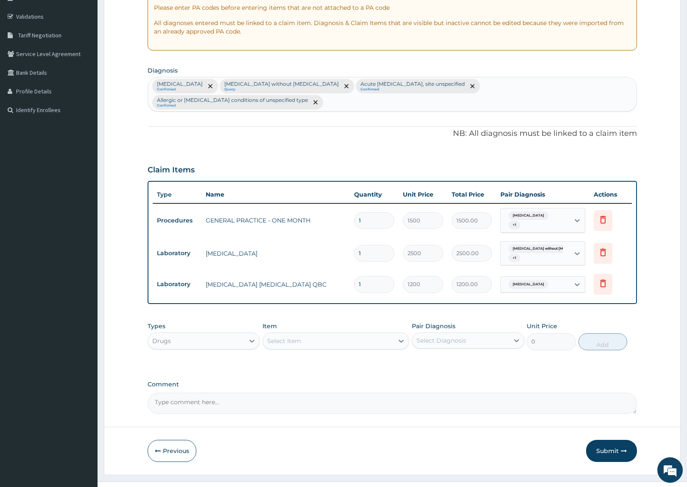
click at [300, 336] on div "Select Item" at bounding box center [284, 340] width 34 height 8
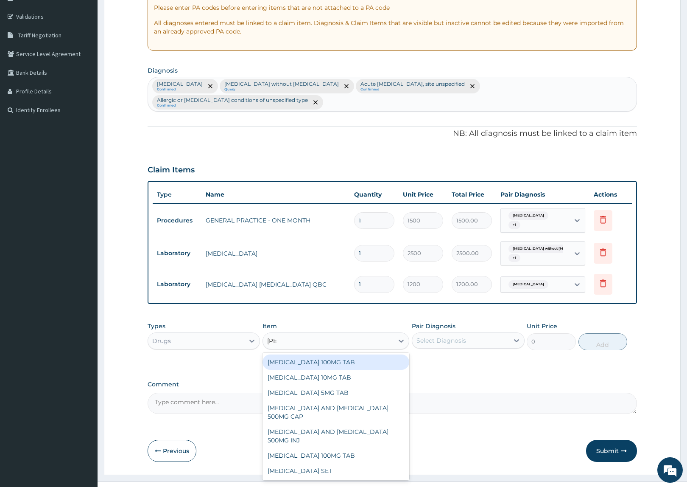
type input "LORAT"
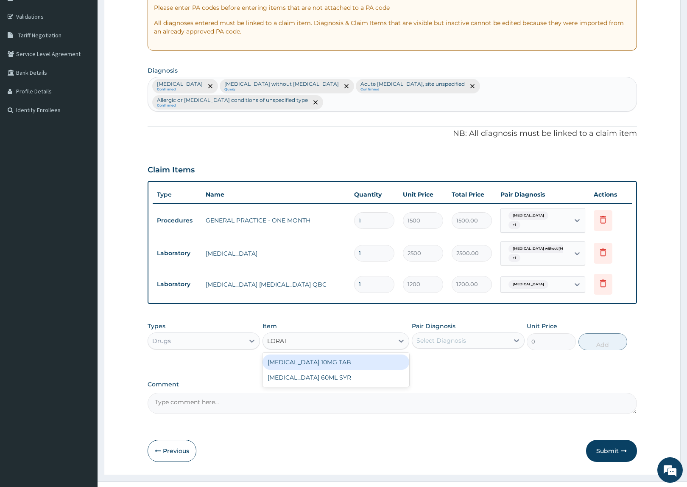
click at [306, 354] on div "LORATADINE 10MG TAB" at bounding box center [336, 361] width 147 height 15
type input "32.34"
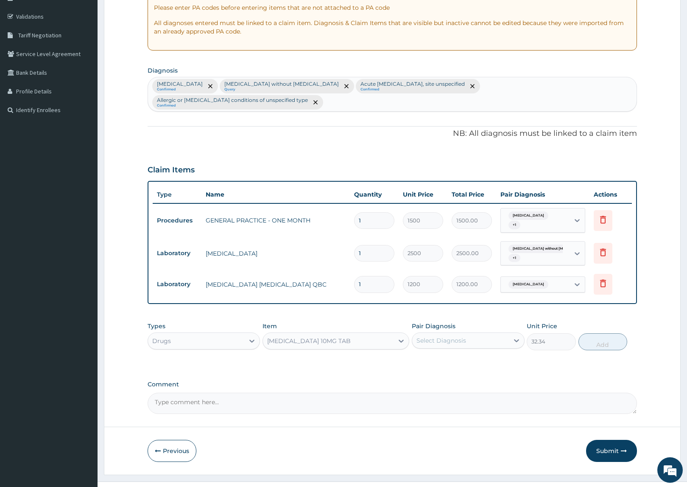
click at [412, 333] on div "Select Diagnosis" at bounding box center [460, 340] width 96 height 14
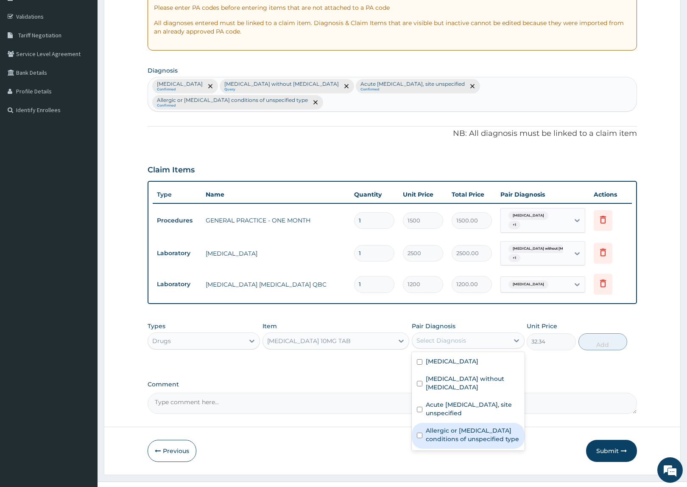
drag, startPoint x: 465, startPoint y: 412, endPoint x: 557, endPoint y: 381, distance: 97.7
click at [467, 426] on label "Allergic or hypersensitivity conditions of unspecified type" at bounding box center [472, 434] width 93 height 17
checkbox input "true"
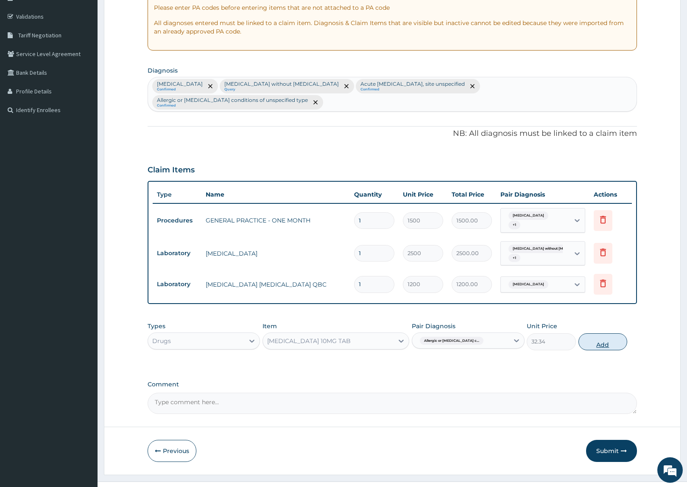
click at [601, 333] on button "Add" at bounding box center [603, 341] width 49 height 17
type input "0"
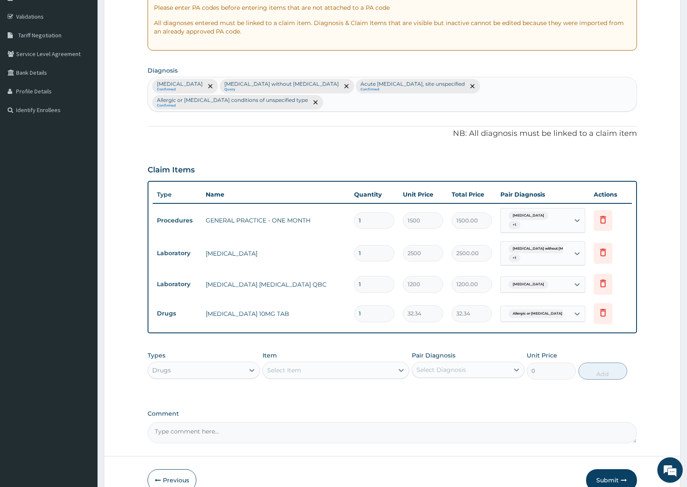
drag, startPoint x: 367, startPoint y: 297, endPoint x: 319, endPoint y: 297, distance: 47.9
click at [319, 299] on tr "Drugs LORATADINE 10MG TAB 1 32.34 32.34 Allergic or hypersensitivity c... Delete" at bounding box center [392, 313] width 479 height 29
type input "7"
type input "226.38"
type input "7"
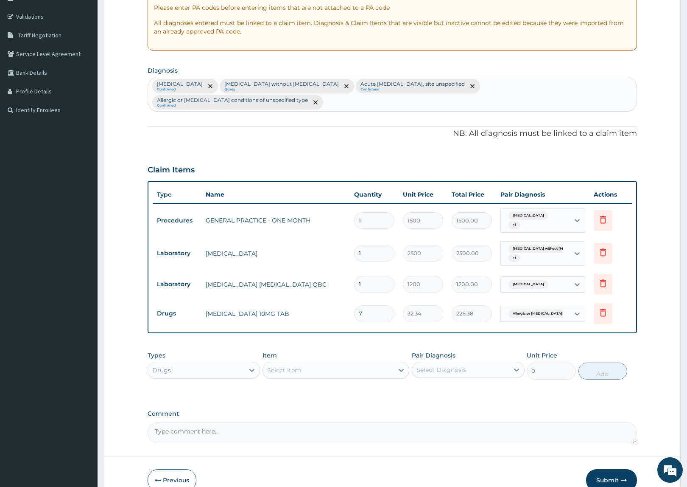
click at [324, 328] on div "PA Code / Prescription Code Enter Code(Secondary Care Only) Encounter Date DD-M…" at bounding box center [393, 186] width 490 height 512
drag, startPoint x: 333, startPoint y: 353, endPoint x: 353, endPoint y: 358, distance: 20.8
click at [337, 363] on div "Select Item" at bounding box center [328, 370] width 131 height 14
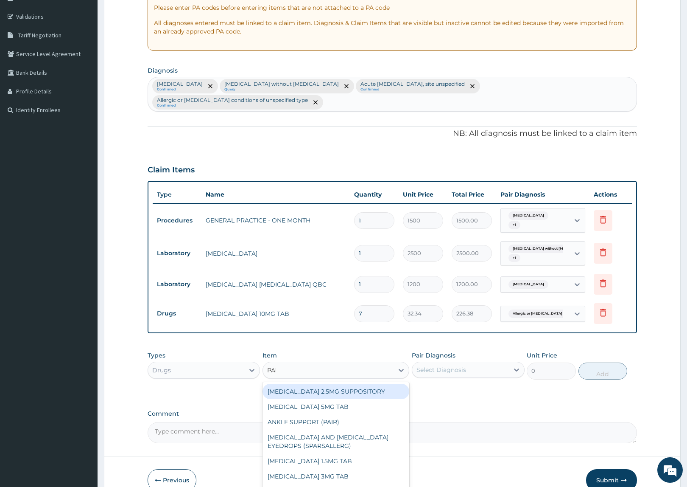
type input "PARACE"
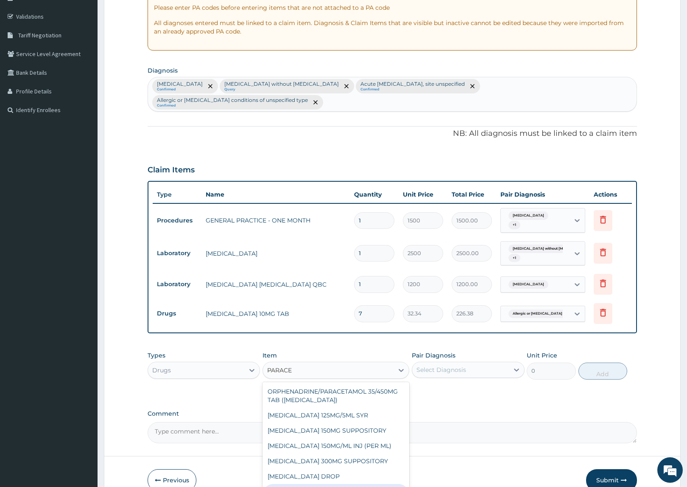
scroll to position [69, 0]
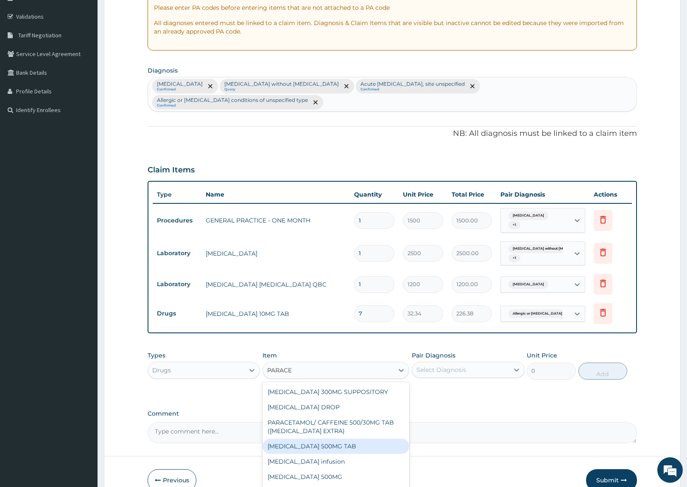
click at [345, 438] on div "PARACETAMOL 500MG TAB" at bounding box center [336, 445] width 147 height 15
type input "200"
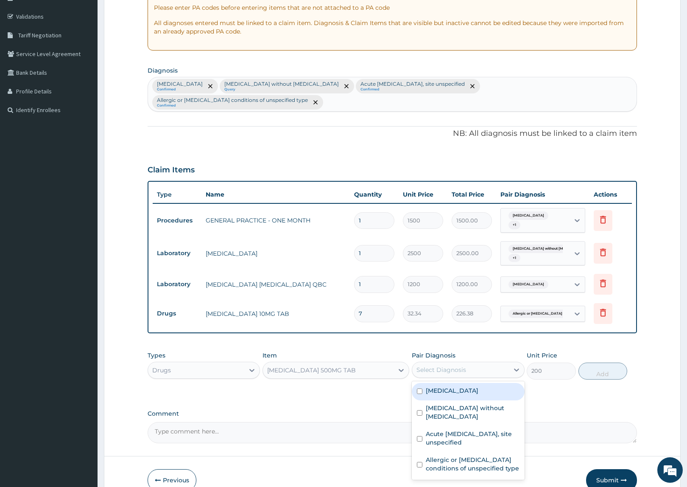
click at [470, 363] on div "Select Diagnosis" at bounding box center [460, 370] width 96 height 14
drag, startPoint x: 437, startPoint y: 377, endPoint x: 476, endPoint y: 376, distance: 39.5
click at [442, 386] on label "Malaria, unspecified" at bounding box center [452, 390] width 53 height 8
checkbox input "true"
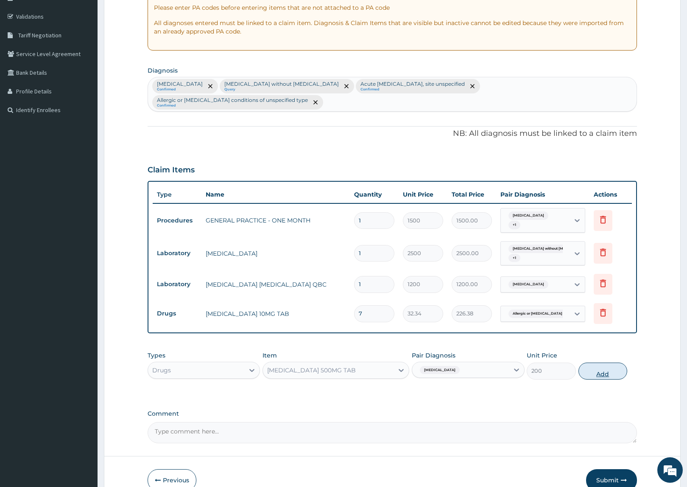
click at [596, 362] on button "Add" at bounding box center [603, 370] width 49 height 17
type input "0"
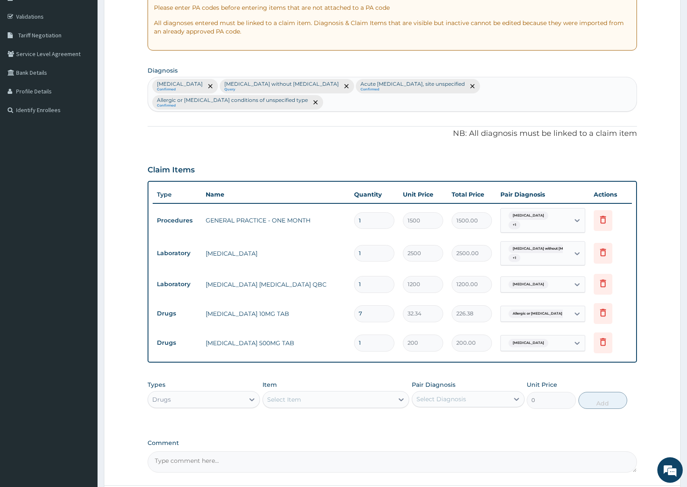
type input "18"
type input "3600.00"
type input "18"
click at [299, 376] on div "Types Drugs Item Select Item Pair Diagnosis Select Diagnosis Unit Price 0 Add" at bounding box center [393, 394] width 490 height 36
click at [314, 392] on div "Select Item" at bounding box center [328, 399] width 131 height 14
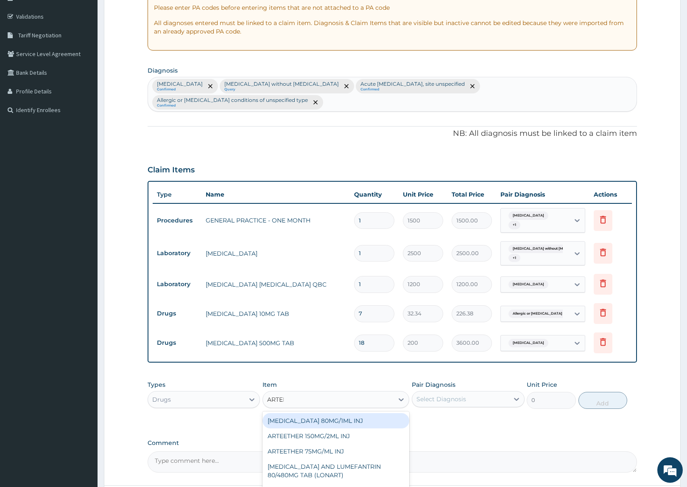
type input "ARTEME"
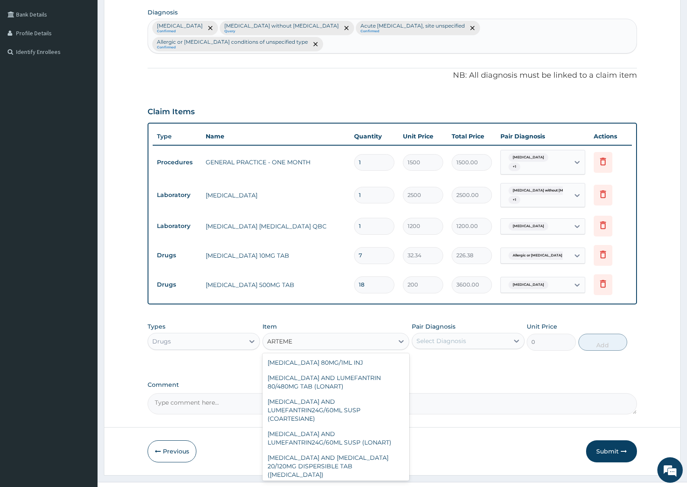
scroll to position [66, 0]
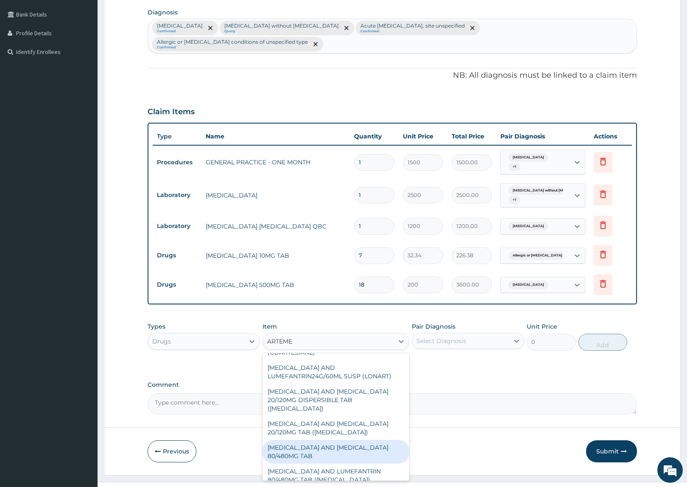
click at [337, 439] on div "ARTEMETHER AND LUMEFANTRINE 80/480MG TAB" at bounding box center [336, 451] width 147 height 24
type input "184.8"
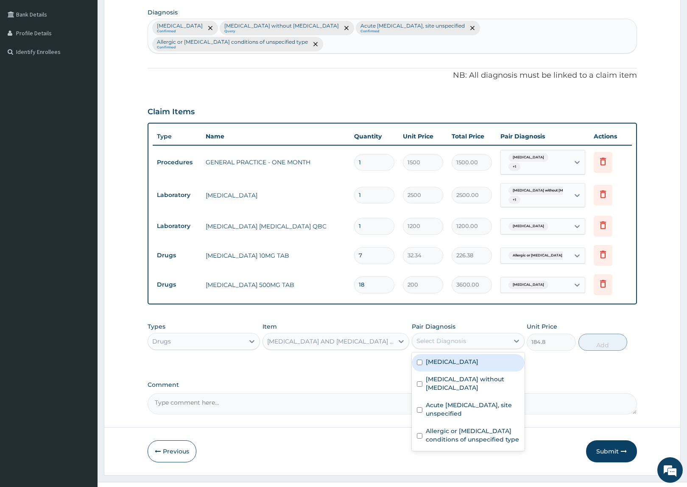
drag, startPoint x: 461, startPoint y: 321, endPoint x: 473, endPoint y: 341, distance: 23.3
click at [472, 334] on div "Select Diagnosis" at bounding box center [460, 341] width 96 height 14
drag, startPoint x: 445, startPoint y: 348, endPoint x: 649, endPoint y: 338, distance: 203.9
click at [476, 357] on label "Malaria, unspecified" at bounding box center [452, 361] width 53 height 8
checkbox input "true"
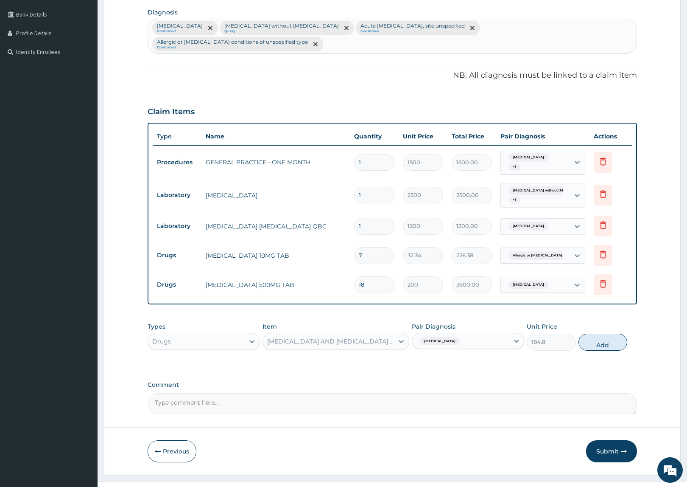
click at [605, 333] on button "Add" at bounding box center [603, 341] width 49 height 17
type input "0"
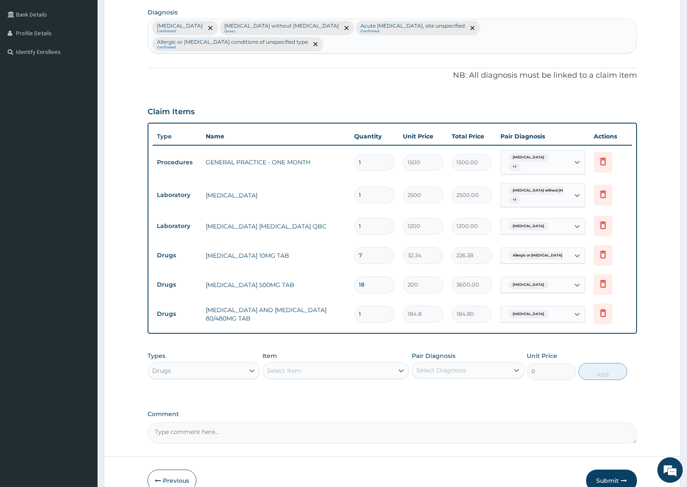
drag, startPoint x: 376, startPoint y: 302, endPoint x: 291, endPoint y: 295, distance: 86.0
click at [291, 299] on tr "Drugs ARTEMETHER AND LUMEFANTRINE 80/480MG TAB 1 184.8 184.80 Malaria, unspecif…" at bounding box center [392, 313] width 479 height 29
type input "6"
type input "1108.80"
type input "6"
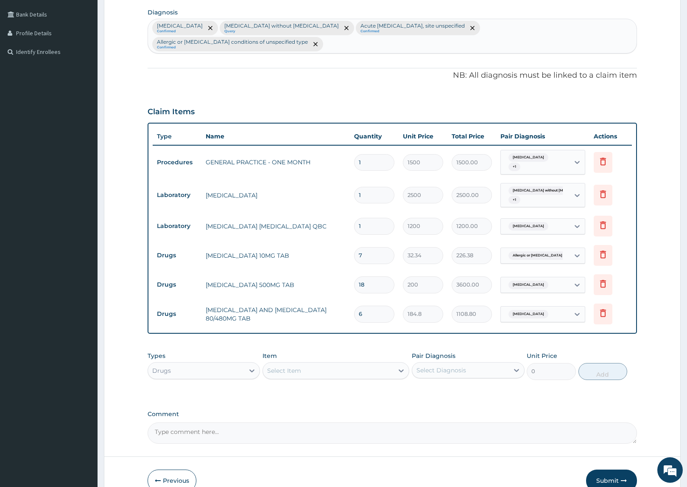
click at [299, 327] on div "PA Code / Prescription Code Enter Code(Secondary Care Only) Encounter Date DD-M…" at bounding box center [393, 157] width 490 height 571
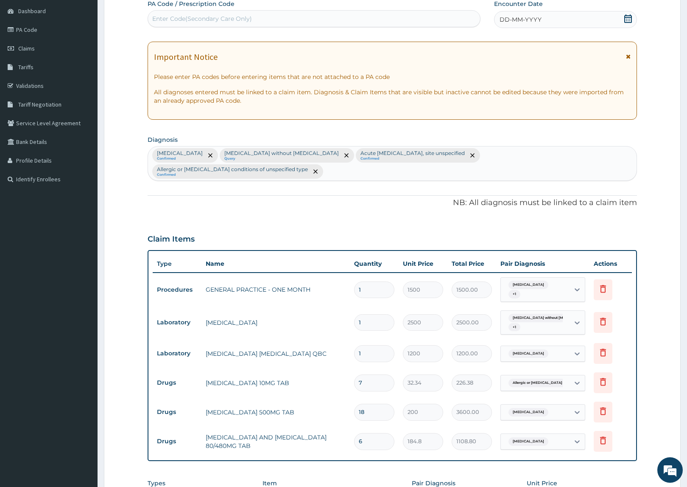
scroll to position [0, 0]
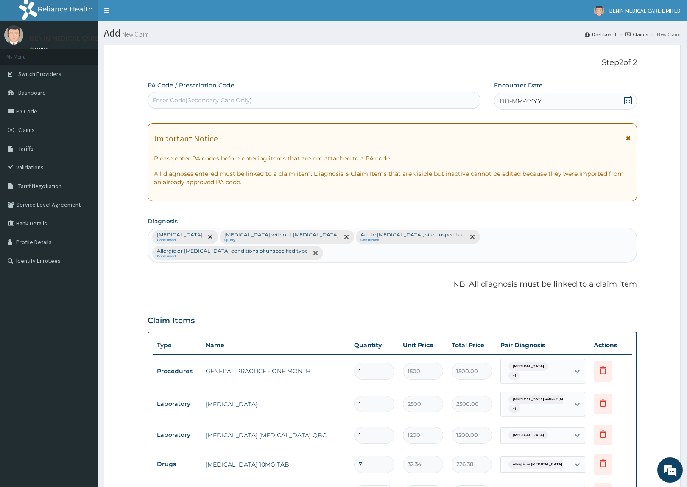
click at [508, 103] on span "DD-MM-YYYY" at bounding box center [521, 101] width 42 height 8
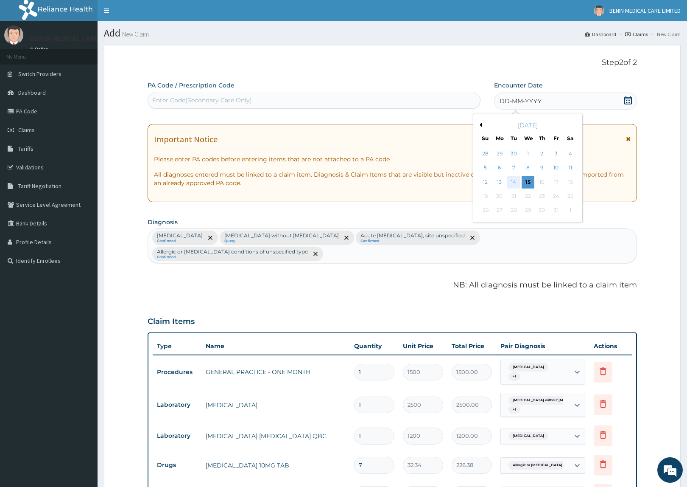
click at [512, 185] on div "14" at bounding box center [514, 182] width 13 height 13
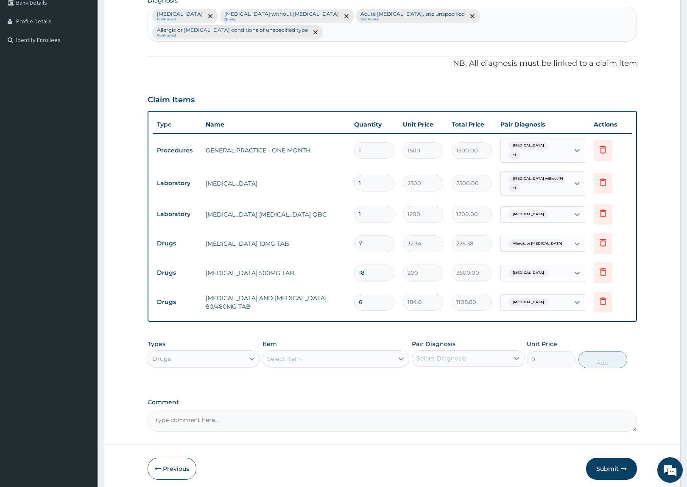
scroll to position [238, 0]
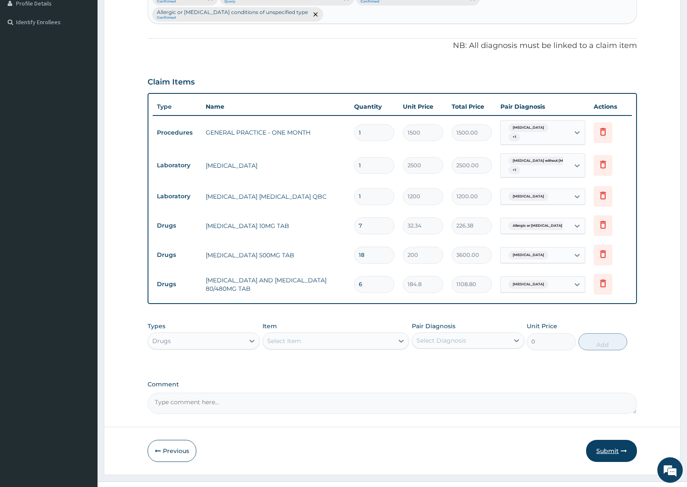
click at [624, 439] on button "Submit" at bounding box center [611, 450] width 51 height 22
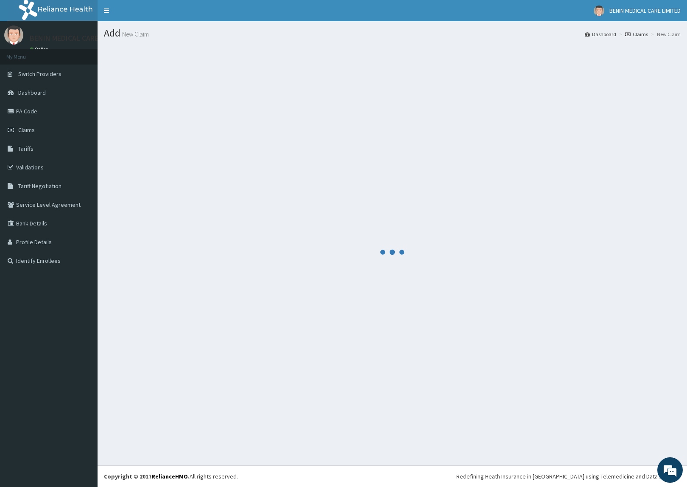
scroll to position [0, 0]
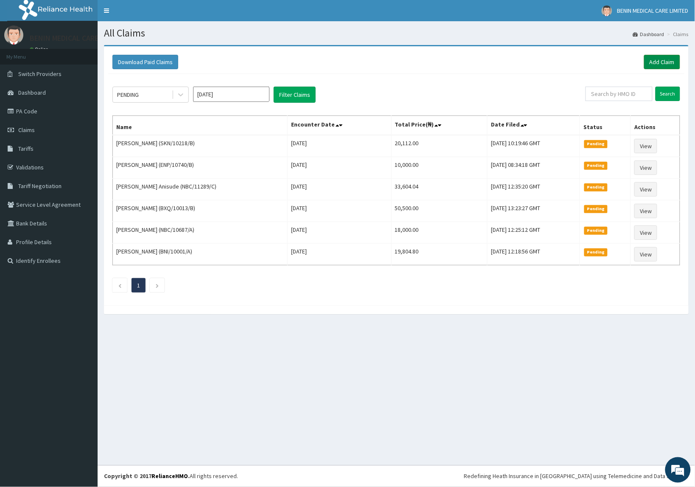
click at [662, 60] on link "Add Claim" at bounding box center [662, 62] width 36 height 14
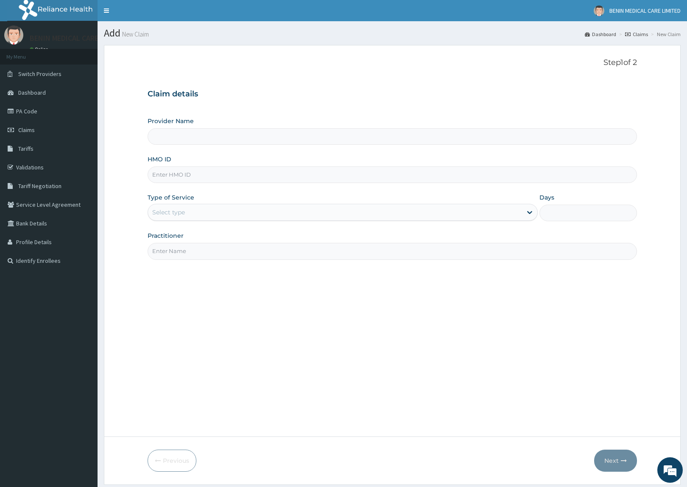
type input "BENIN MEDICAL CARE LIMITED"
click at [166, 174] on input "HMO ID" at bounding box center [393, 174] width 490 height 17
paste input "KSB/10795/D"
click at [165, 178] on input "KSB/10795/D" at bounding box center [393, 174] width 490 height 17
type input "KSB/10795/D"
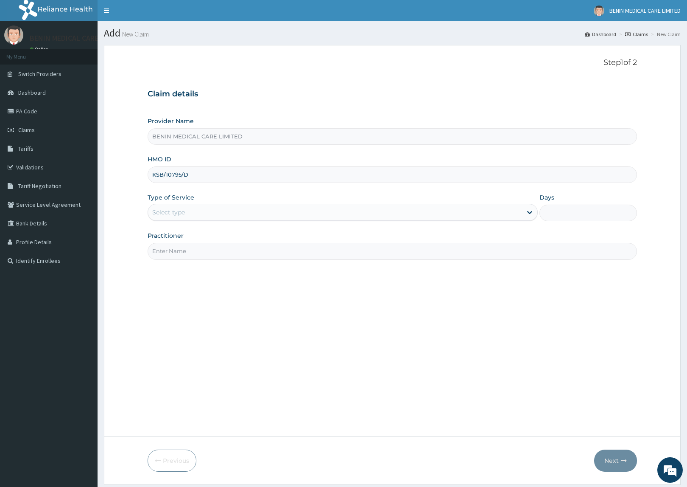
drag, startPoint x: 135, startPoint y: 208, endPoint x: 176, endPoint y: 211, distance: 41.7
click at [135, 209] on form "Step 1 of 2 Claim details Provider Name BENIN MEDICAL CARE LIMITED HMO ID KSB/1…" at bounding box center [392, 264] width 577 height 439
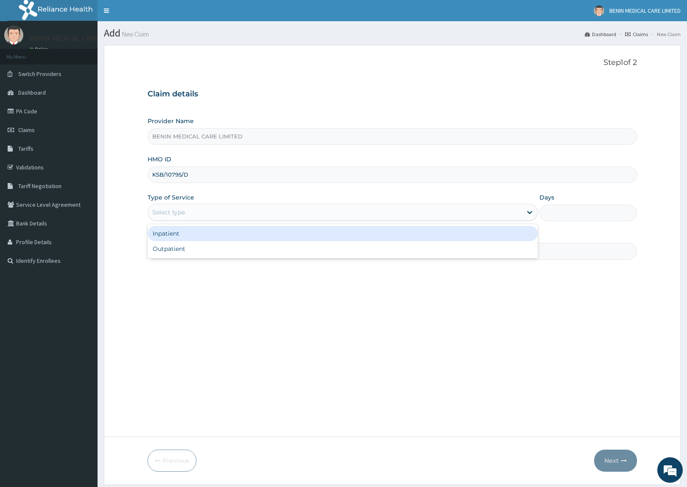
drag, startPoint x: 176, startPoint y: 211, endPoint x: 146, endPoint y: 249, distance: 48.6
click at [176, 213] on div "Select type" at bounding box center [168, 212] width 33 height 8
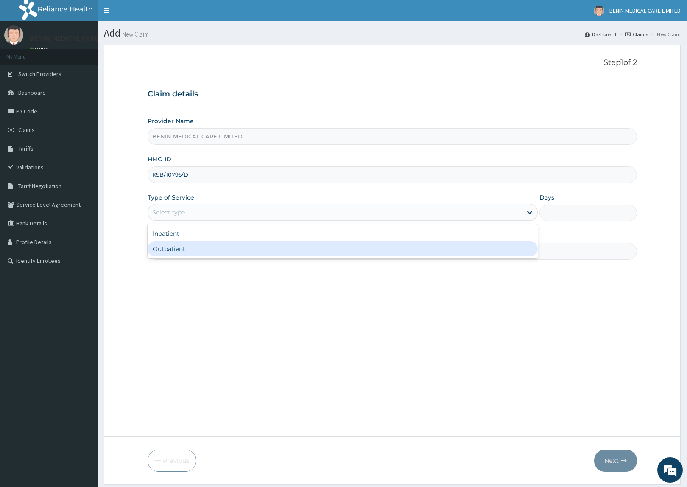
click at [175, 252] on div "Outpatient" at bounding box center [343, 248] width 390 height 15
type input "1"
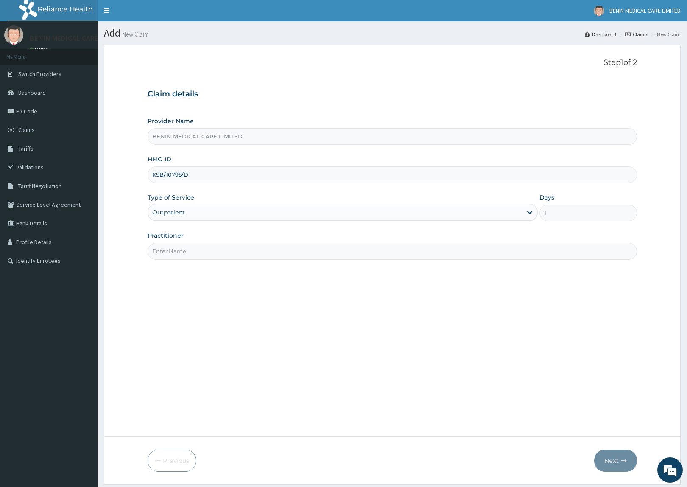
drag, startPoint x: 175, startPoint y: 252, endPoint x: 196, endPoint y: 266, distance: 25.3
click at [182, 259] on input "Practitioner" at bounding box center [393, 251] width 490 height 17
type input "UDEGBE EYIMOFE PETRA"
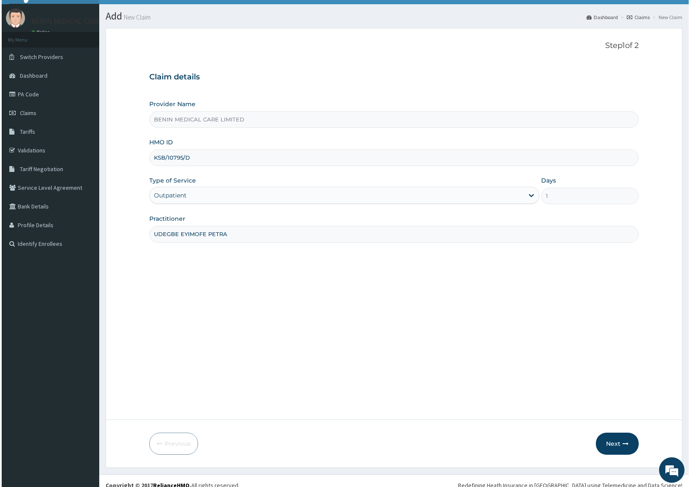
scroll to position [26, 0]
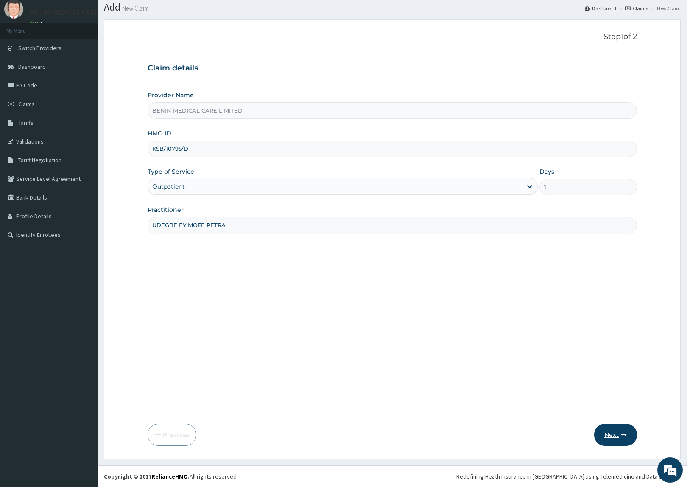
click at [614, 429] on button "Next" at bounding box center [615, 434] width 43 height 22
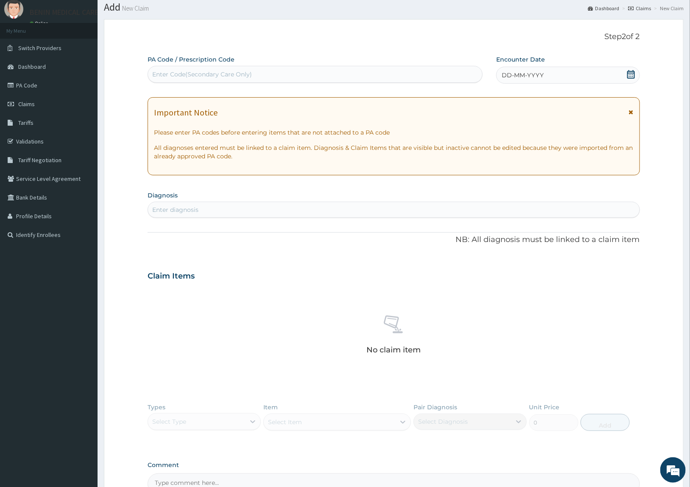
click at [247, 213] on div "Enter diagnosis" at bounding box center [393, 210] width 491 height 14
type input "MALARIA"
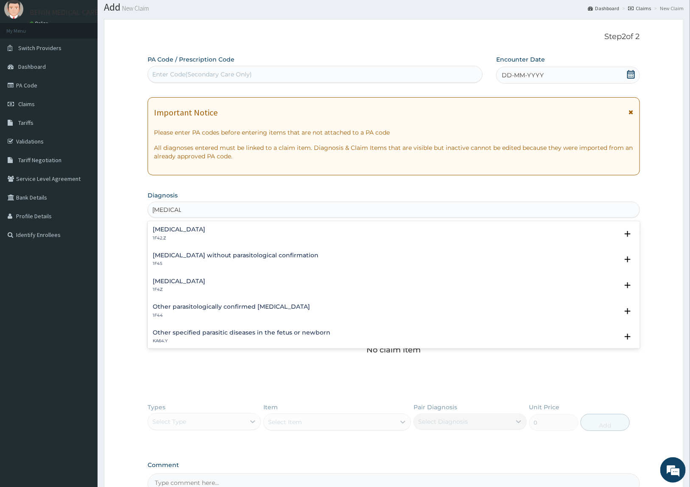
click at [168, 285] on div "Malaria, unspecified 1F4Z" at bounding box center [179, 285] width 53 height 15
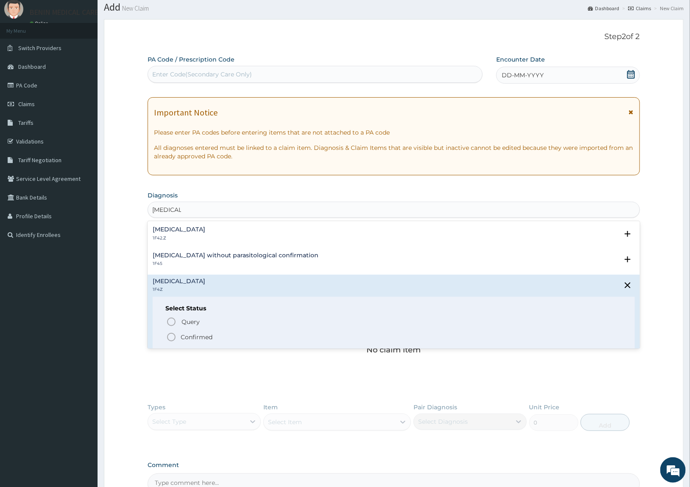
click at [171, 335] on icon "status option filled" at bounding box center [171, 337] width 10 height 10
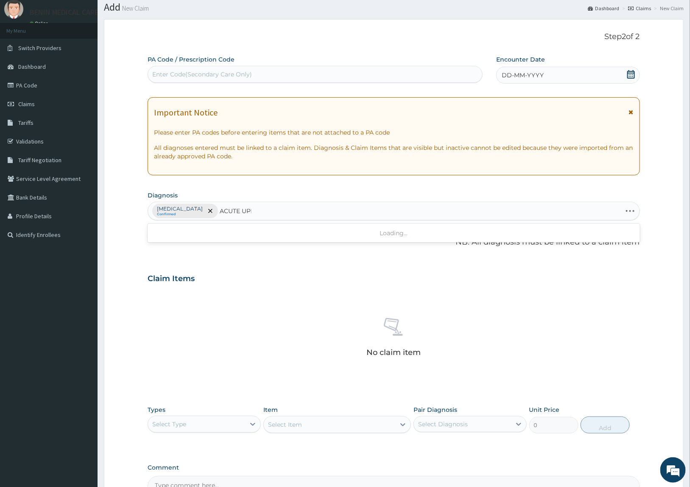
type input "ACUTE UPPER"
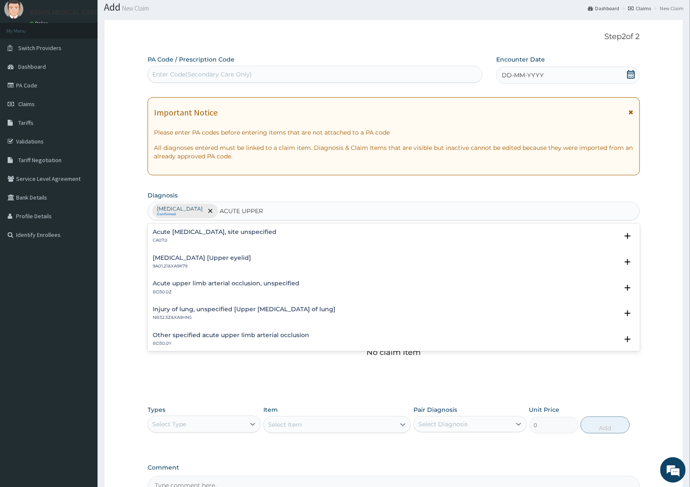
click at [194, 233] on h4 "Acute upper respiratory infection, site unspecified" at bounding box center [215, 232] width 124 height 6
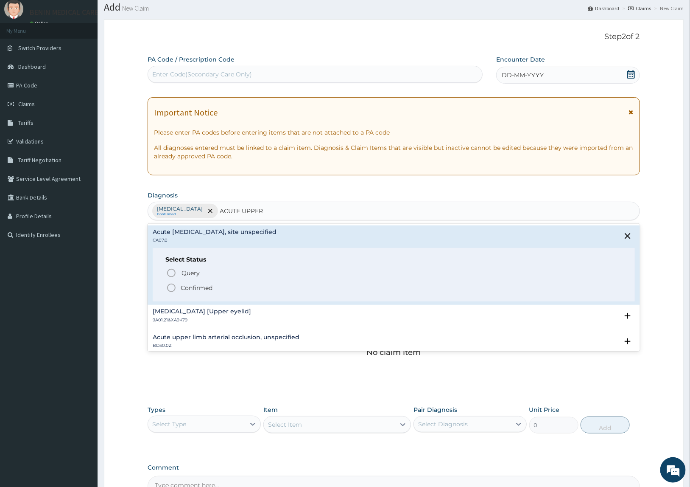
click at [172, 289] on icon "status option filled" at bounding box center [171, 288] width 10 height 10
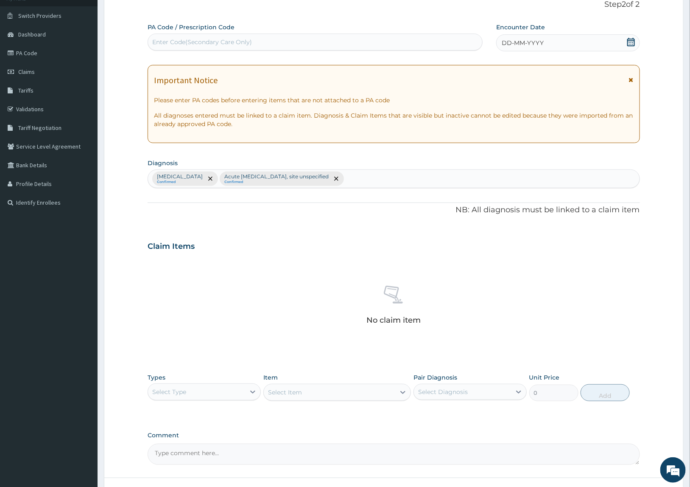
scroll to position [0, 0]
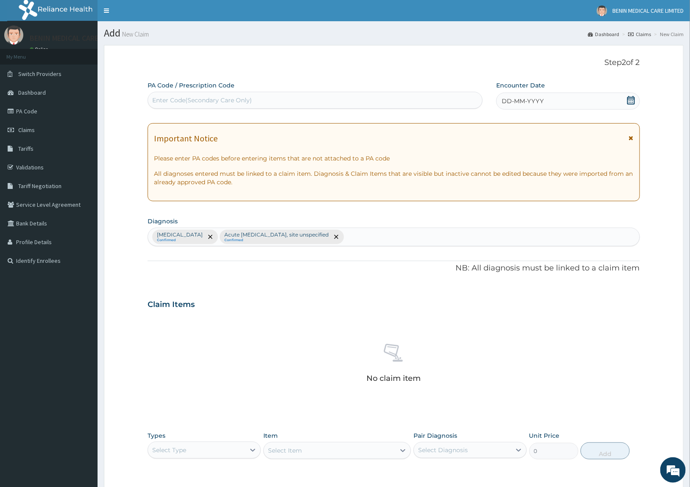
click at [507, 103] on span "DD-MM-YYYY" at bounding box center [523, 101] width 42 height 8
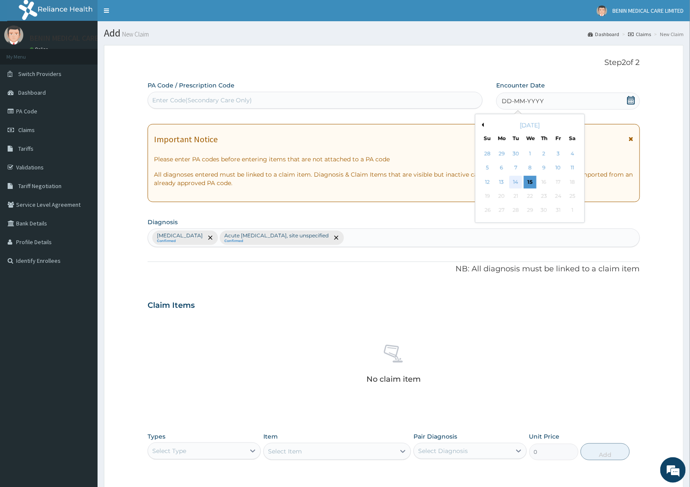
click at [512, 185] on div "14" at bounding box center [515, 182] width 13 height 13
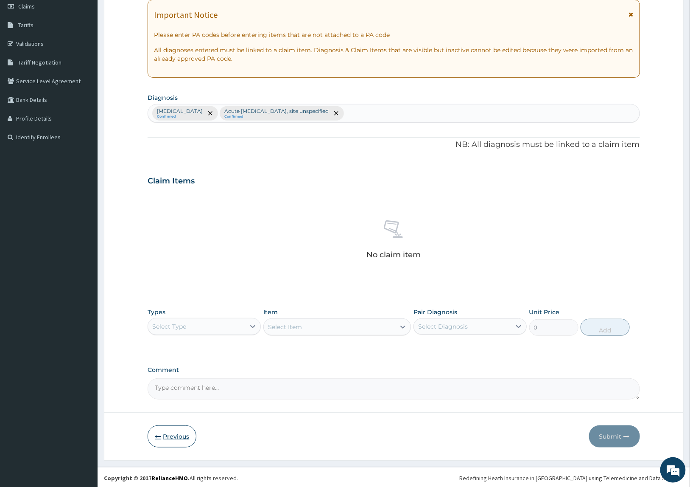
scroll to position [126, 0]
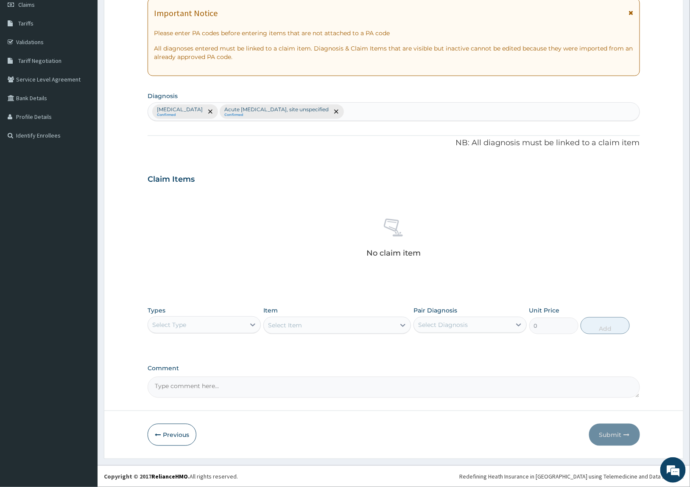
drag, startPoint x: 247, startPoint y: 325, endPoint x: 246, endPoint y: 336, distance: 10.2
click at [246, 327] on div at bounding box center [252, 324] width 15 height 15
click at [176, 375] on div "Procedures" at bounding box center [204, 376] width 113 height 15
click at [320, 331] on div "Select Item" at bounding box center [330, 325] width 132 height 14
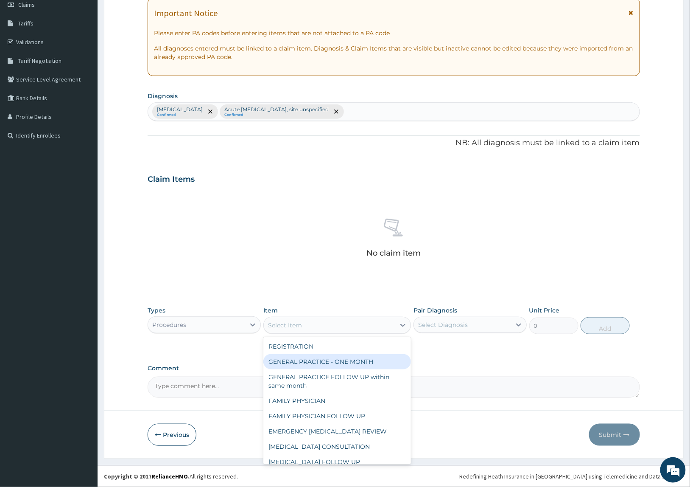
drag, startPoint x: 316, startPoint y: 364, endPoint x: 431, endPoint y: 347, distance: 116.2
click at [316, 363] on div "GENERAL PRACTICE - ONE MONTH" at bounding box center [337, 361] width 148 height 15
type input "1500"
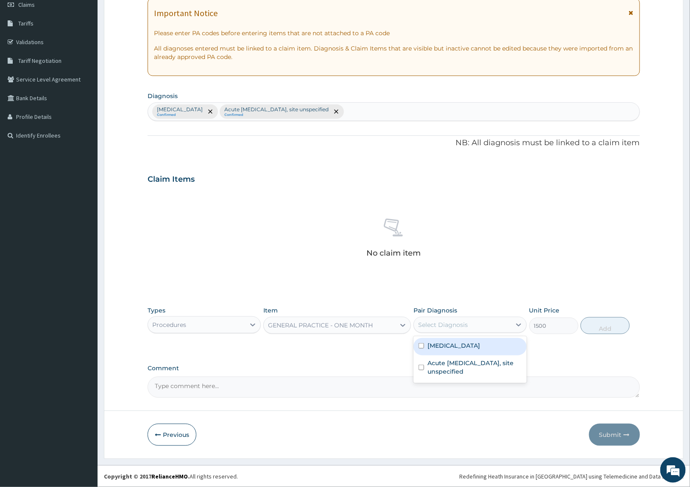
drag, startPoint x: 425, startPoint y: 319, endPoint x: 435, endPoint y: 337, distance: 20.5
click at [425, 320] on div "Select Diagnosis" at bounding box center [443, 324] width 50 height 8
drag, startPoint x: 430, startPoint y: 344, endPoint x: 459, endPoint y: 350, distance: 30.4
click at [444, 347] on label "Malaria, unspecified" at bounding box center [454, 345] width 53 height 8
checkbox input "true"
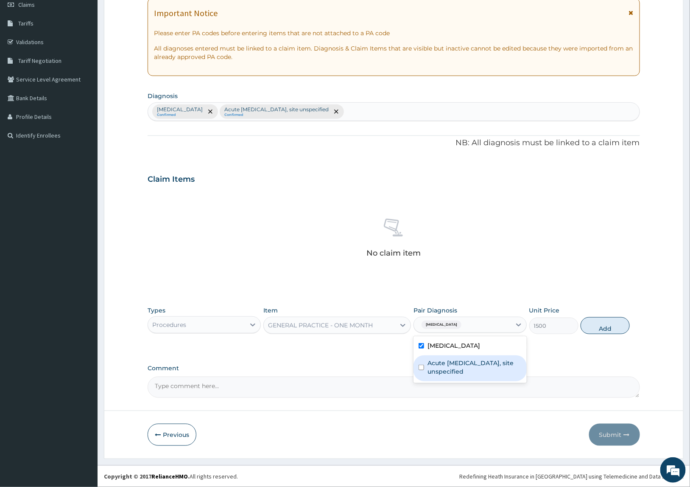
drag, startPoint x: 471, startPoint y: 361, endPoint x: 568, endPoint y: 354, distance: 97.4
click at [526, 361] on div "Malaria, unspecified Acute upper respiratory infection, site unspecified" at bounding box center [470, 359] width 113 height 47
click at [461, 376] on div "Acute upper respiratory infection, site unspecified" at bounding box center [470, 368] width 113 height 26
checkbox input "true"
click at [602, 325] on button "Add" at bounding box center [605, 325] width 49 height 17
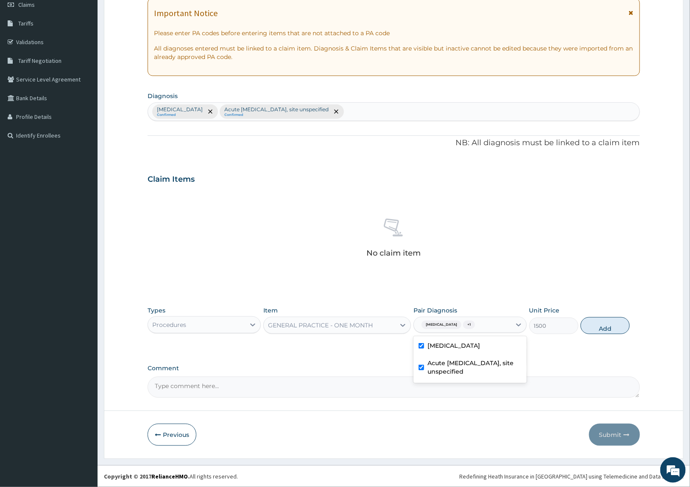
type input "0"
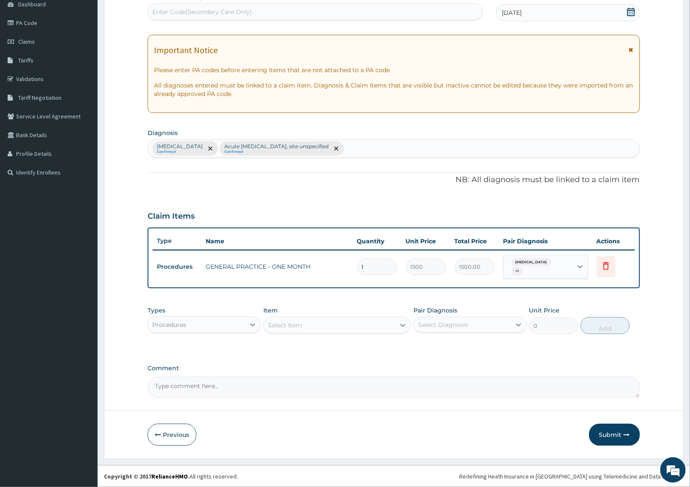
scroll to position [88, 0]
click at [229, 328] on div "Procedures" at bounding box center [196, 325] width 97 height 14
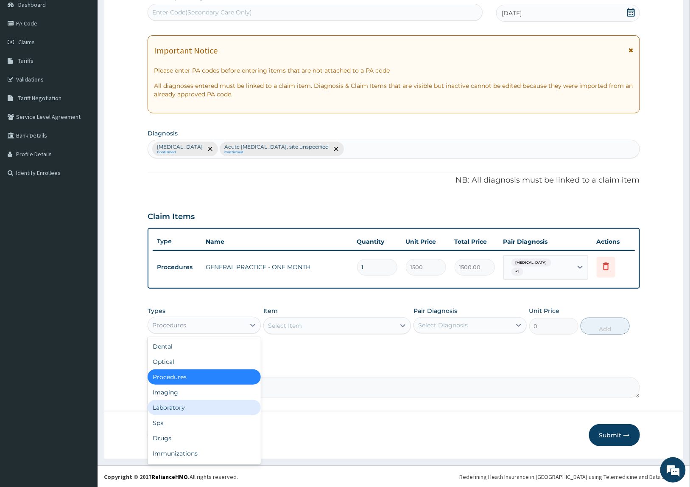
click at [191, 408] on div "Laboratory" at bounding box center [204, 407] width 113 height 15
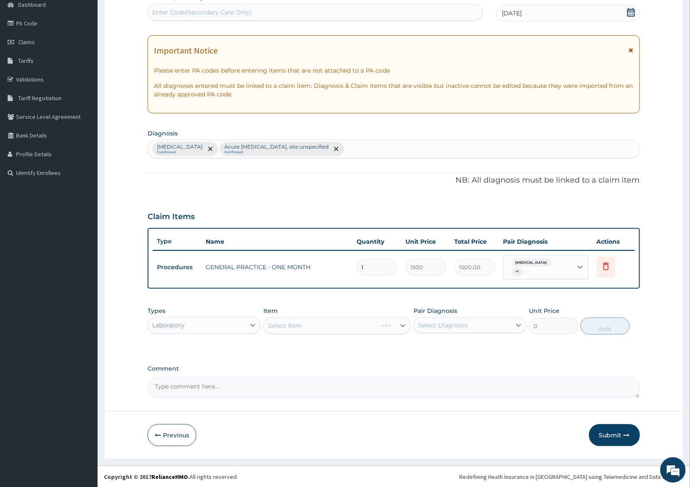
drag, startPoint x: 202, startPoint y: 325, endPoint x: 240, endPoint y: 335, distance: 39.2
click at [203, 324] on div "Laboratory" at bounding box center [196, 325] width 97 height 14
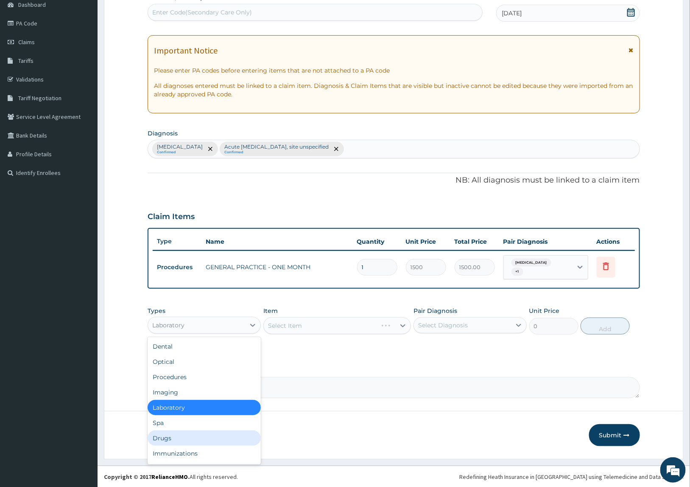
click at [176, 442] on div "Drugs" at bounding box center [204, 437] width 113 height 15
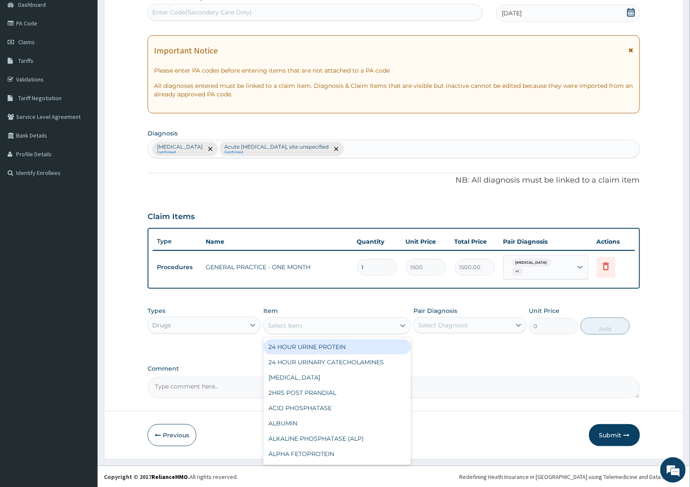
click at [304, 326] on div "Select Item" at bounding box center [330, 326] width 132 height 14
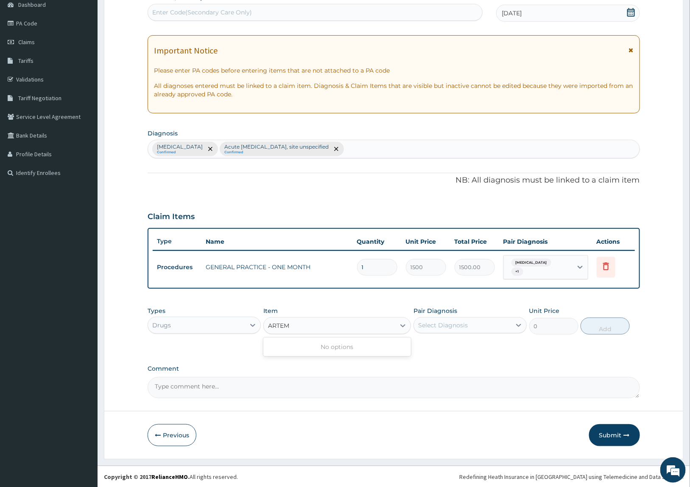
type input "ARTEME"
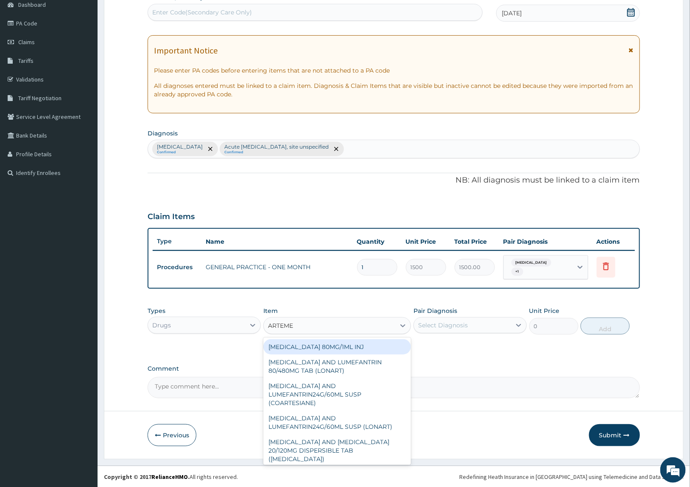
click at [334, 349] on div "ARTEMETHER 80MG/1ML INJ" at bounding box center [337, 346] width 148 height 15
type input "646.8"
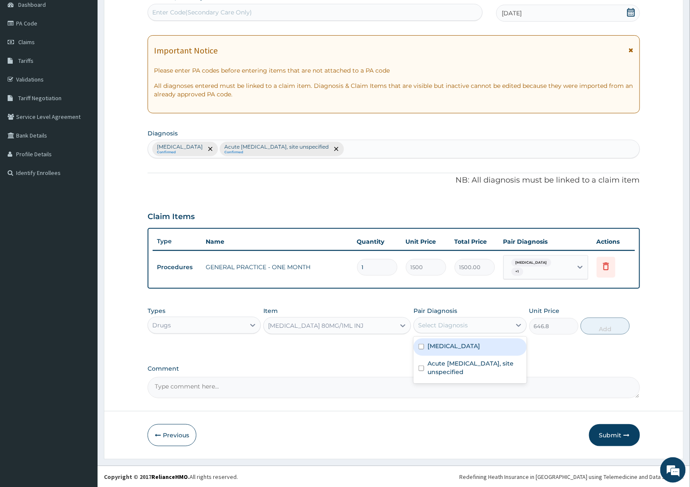
click at [496, 325] on div "Select Diagnosis" at bounding box center [462, 325] width 97 height 14
drag, startPoint x: 456, startPoint y: 349, endPoint x: 557, endPoint y: 335, distance: 101.5
click at [480, 344] on label "Malaria, unspecified" at bounding box center [454, 345] width 53 height 8
checkbox input "true"
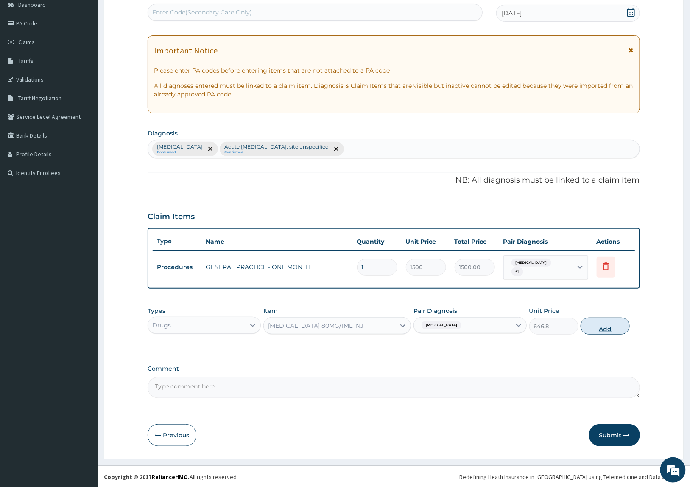
click at [617, 322] on button "Add" at bounding box center [605, 325] width 49 height 17
type input "0"
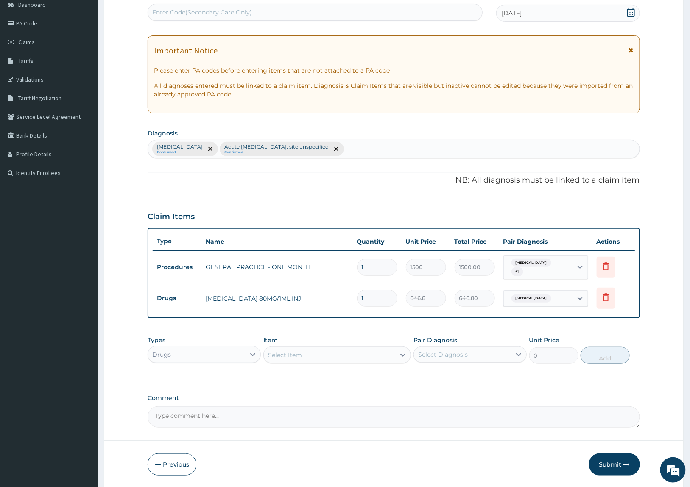
drag, startPoint x: 377, startPoint y: 299, endPoint x: 293, endPoint y: 298, distance: 83.6
click at [293, 299] on tr "Drugs ARTEMETHER 80MG/1ML INJ 1 646.8 646.80 Malaria, unspecified Delete" at bounding box center [394, 297] width 482 height 29
type input "3"
type input "1940.40"
type input "3"
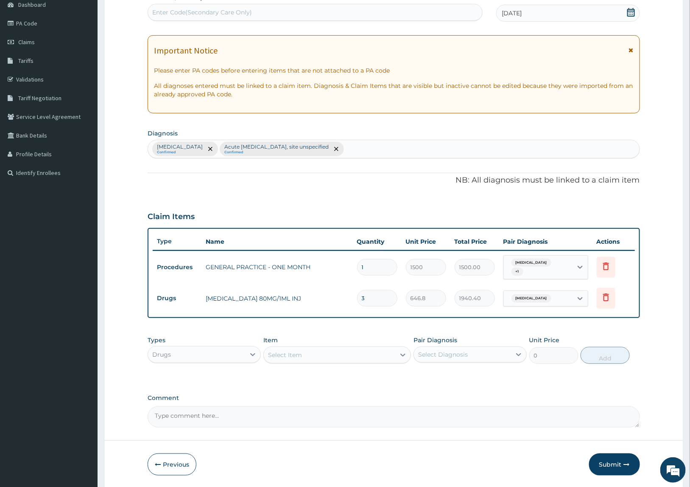
click at [300, 327] on div "PA Code / Prescription Code Enter Code(Secondary Care Only) Encounter Date 14-1…" at bounding box center [394, 210] width 492 height 434
drag, startPoint x: 313, startPoint y: 355, endPoint x: 317, endPoint y: 355, distance: 4.7
click at [314, 355] on div "Select Item" at bounding box center [330, 355] width 132 height 14
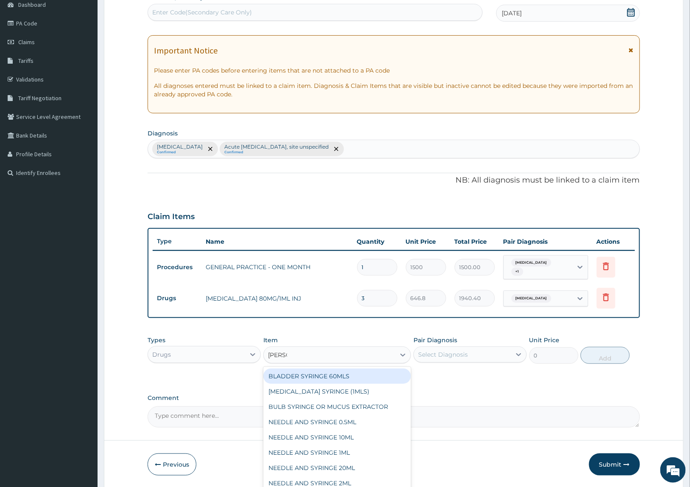
type input "SYRINGE"
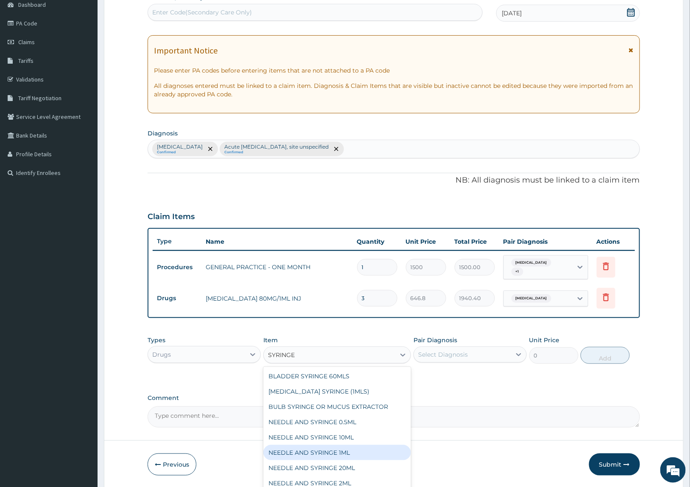
scroll to position [28, 0]
click at [313, 453] on div "NEEDLE AND SYRINGE 2ML" at bounding box center [337, 454] width 148 height 15
type input "55.44"
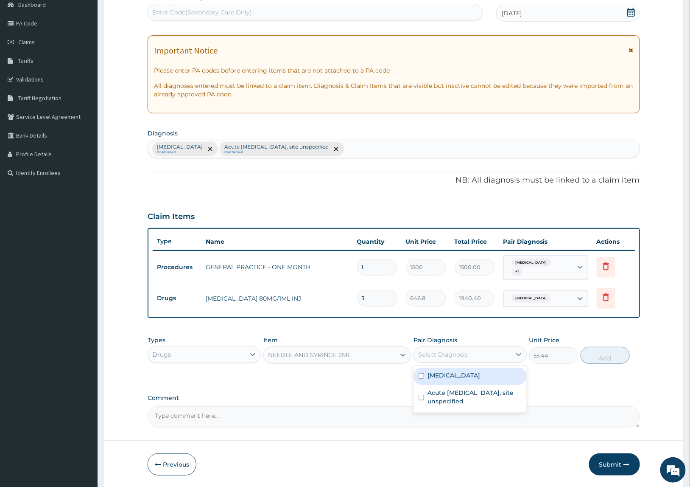
click at [503, 350] on div "Select Diagnosis" at bounding box center [462, 354] width 97 height 14
drag, startPoint x: 477, startPoint y: 375, endPoint x: 601, endPoint y: 363, distance: 124.4
click at [529, 375] on div "Types Drugs Item NEEDLE AND SYRINGE 2ML Pair Diagnosis option Malaria, unspecif…" at bounding box center [394, 355] width 492 height 49
click at [444, 353] on div "Select Diagnosis" at bounding box center [443, 354] width 50 height 8
click at [447, 377] on label "Malaria, unspecified" at bounding box center [454, 375] width 53 height 8
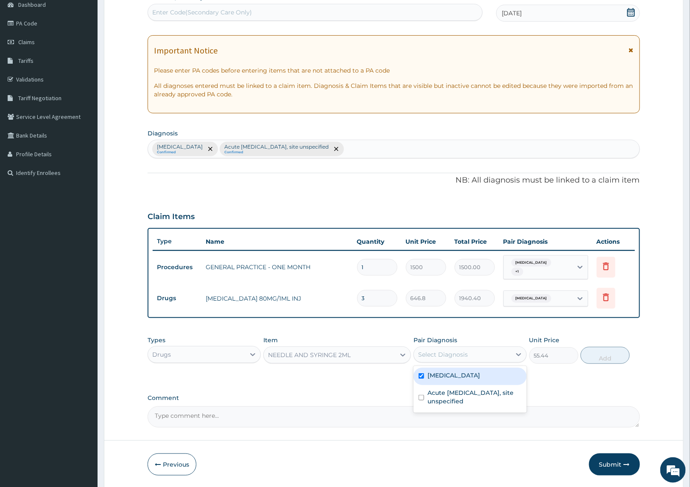
checkbox input "true"
click at [594, 355] on button "Add" at bounding box center [605, 355] width 49 height 17
type input "0"
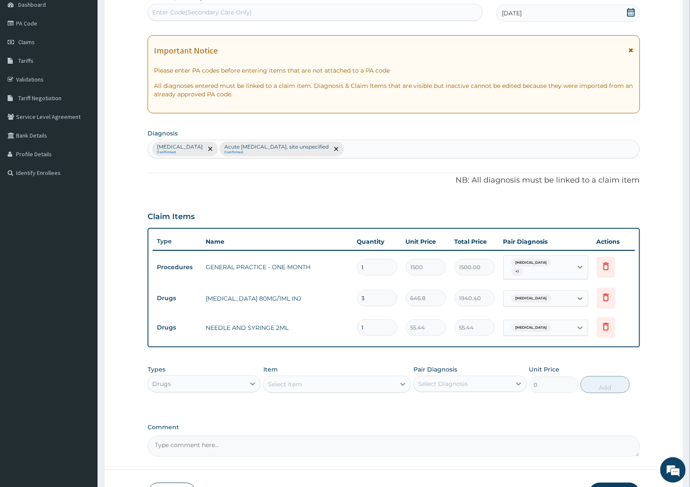
drag, startPoint x: 377, startPoint y: 325, endPoint x: 328, endPoint y: 324, distance: 48.8
click at [330, 325] on tr "Drugs NEEDLE AND SYRINGE 2ML 1 55.44 55.44 Malaria, unspecified Delete" at bounding box center [394, 327] width 482 height 29
type input "4"
type input "221.76"
type input "4"
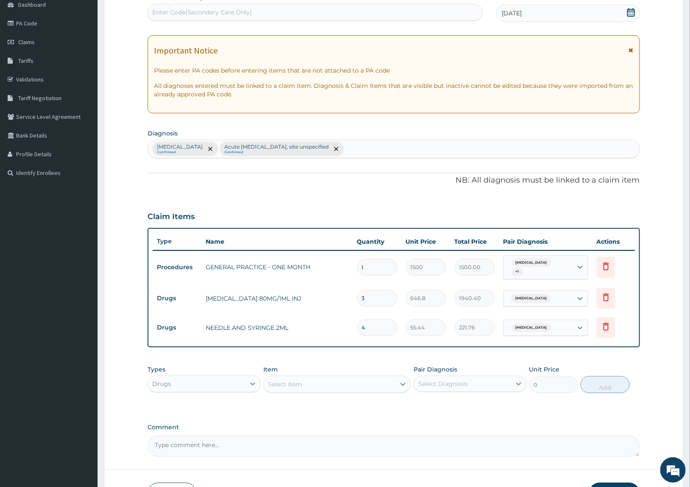
click at [320, 358] on div "PA Code / Prescription Code Enter Code(Secondary Care Only) Encounter Date 14-1…" at bounding box center [394, 224] width 492 height 463
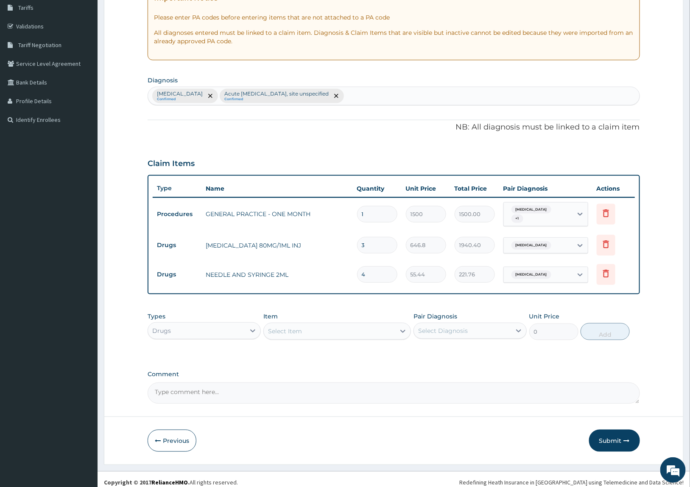
click at [314, 332] on div "Select Item" at bounding box center [330, 331] width 132 height 14
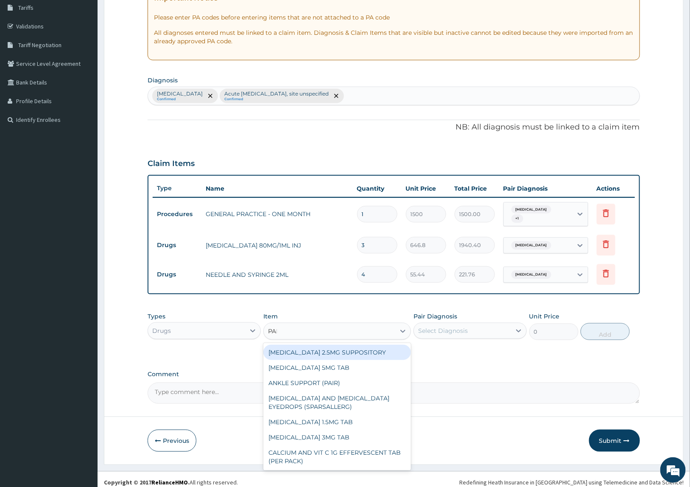
type input "PARACE"
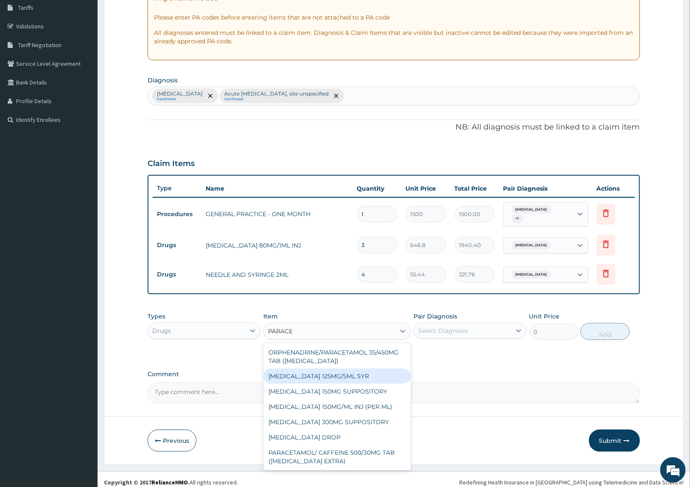
click at [332, 375] on div "PARACETAMOL 125MG/5ML SYR" at bounding box center [337, 375] width 148 height 15
type input "323.4"
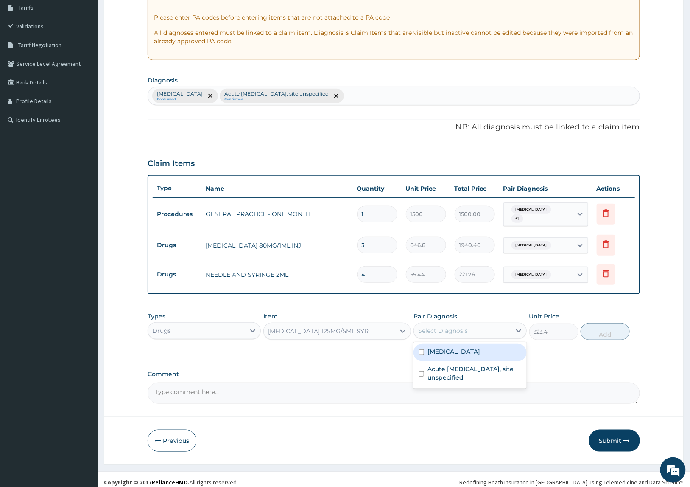
drag, startPoint x: 459, startPoint y: 325, endPoint x: 491, endPoint y: 339, distance: 34.4
click at [459, 326] on div "Select Diagnosis" at bounding box center [443, 330] width 50 height 8
drag, startPoint x: 450, startPoint y: 351, endPoint x: 548, endPoint y: 335, distance: 99.3
click at [525, 342] on div "Malaria, unspecified Acute upper respiratory infection, site unspecified" at bounding box center [470, 365] width 113 height 47
drag, startPoint x: 450, startPoint y: 350, endPoint x: 555, endPoint y: 350, distance: 105.2
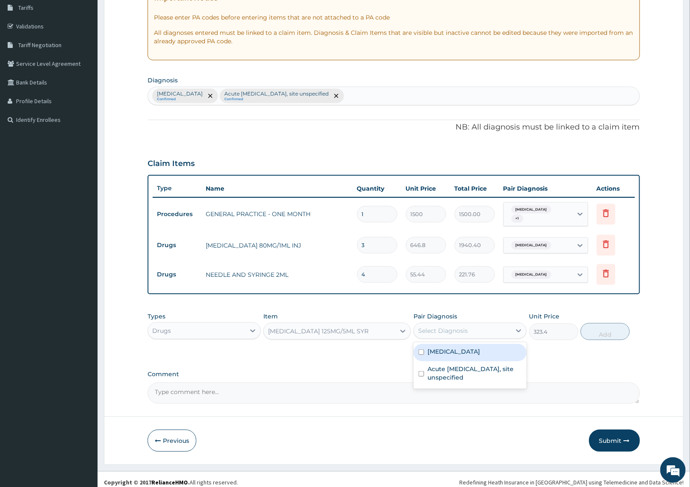
click at [467, 350] on label "Malaria, unspecified" at bounding box center [454, 351] width 53 height 8
checkbox input "true"
click at [592, 333] on button "Add" at bounding box center [605, 331] width 49 height 17
type input "0"
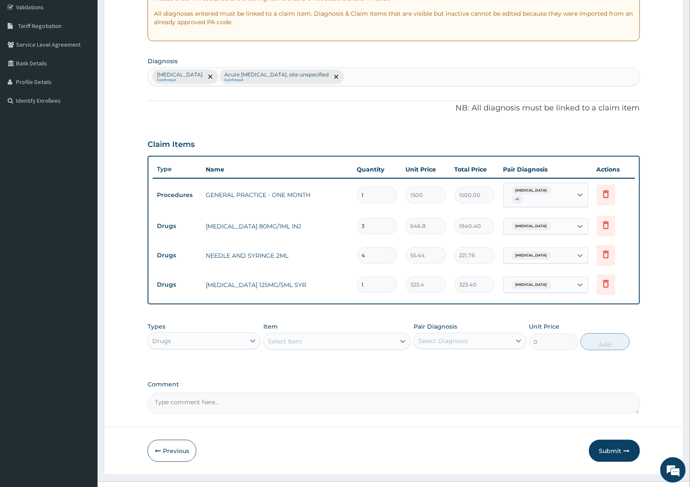
scroll to position [176, 0]
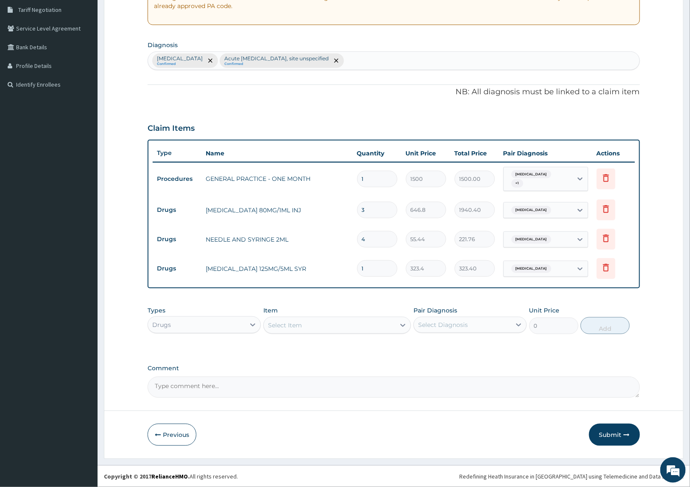
click at [333, 319] on div "Select Item" at bounding box center [330, 325] width 132 height 14
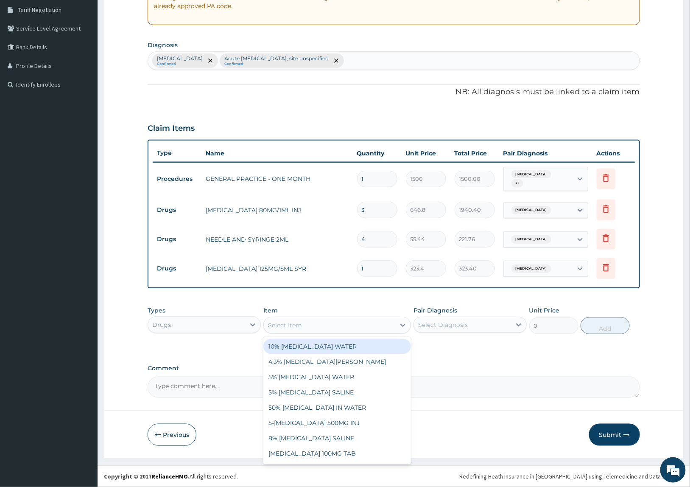
type input "AMOX"
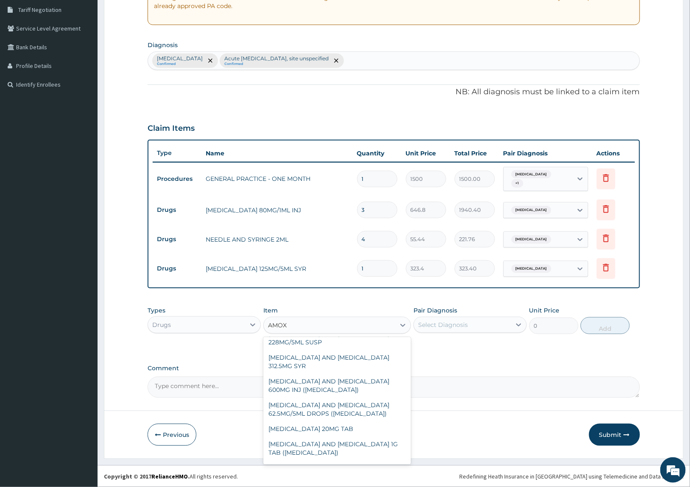
scroll to position [212, 0]
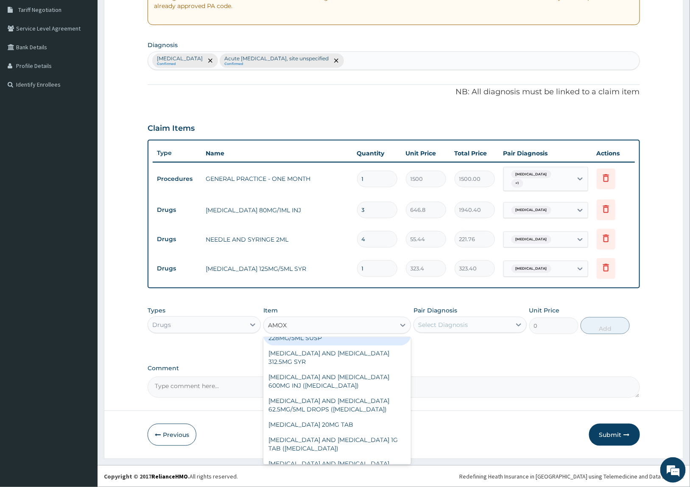
click at [319, 340] on div "AMOXYCILLIN AND CLAVULANIC ACID 228MG/5ML SUSP" at bounding box center [337, 334] width 148 height 24
type input "1848"
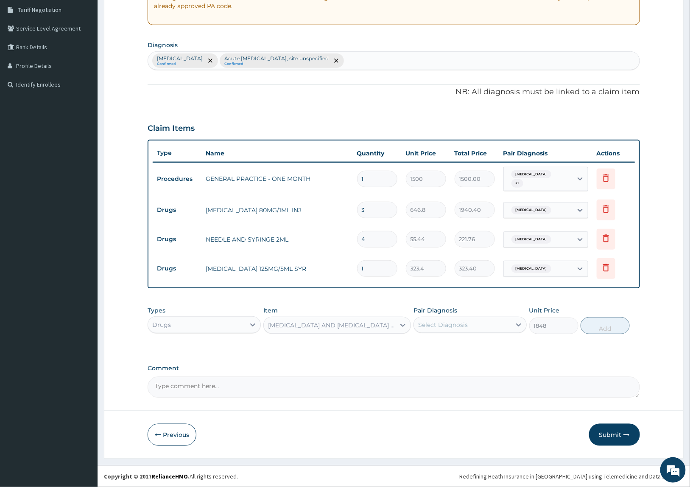
click at [435, 330] on div "Select Diagnosis" at bounding box center [462, 325] width 97 height 14
drag, startPoint x: 442, startPoint y: 366, endPoint x: 533, endPoint y: 352, distance: 91.9
click at [468, 362] on label "Acute upper respiratory infection, site unspecified" at bounding box center [475, 366] width 94 height 17
checkbox input "true"
click at [594, 323] on button "Add" at bounding box center [605, 325] width 49 height 17
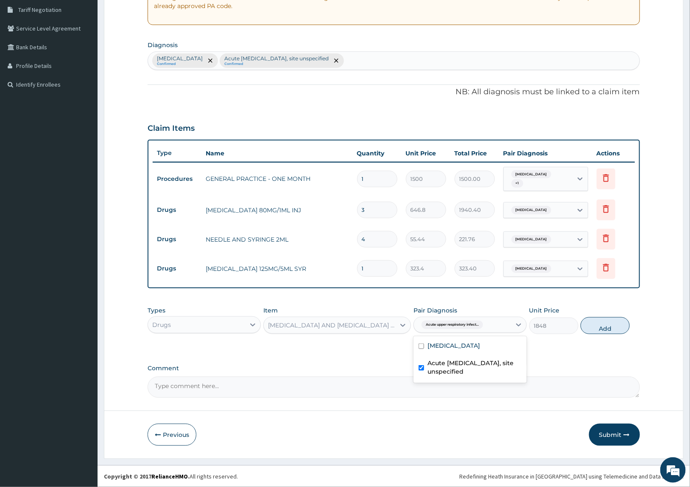
type input "0"
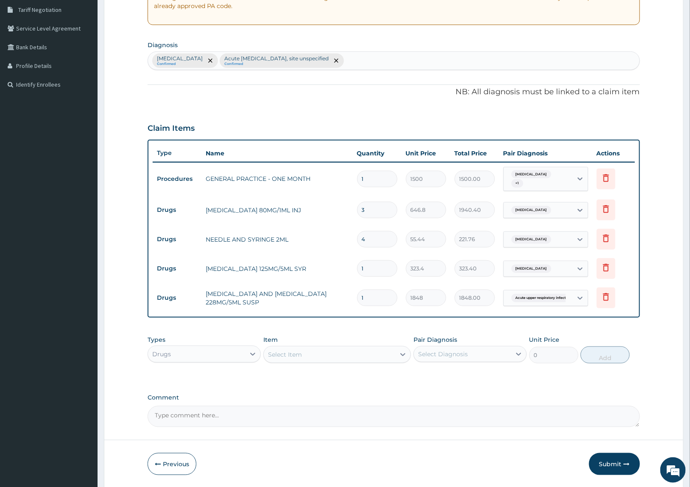
click at [419, 327] on div "PA Code / Prescription Code Enter Code(Secondary Care Only) Encounter Date 14-1…" at bounding box center [394, 166] width 492 height 522
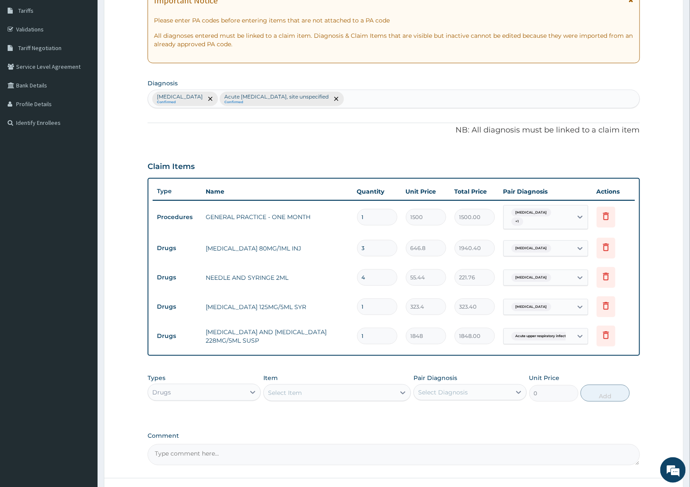
scroll to position [205, 0]
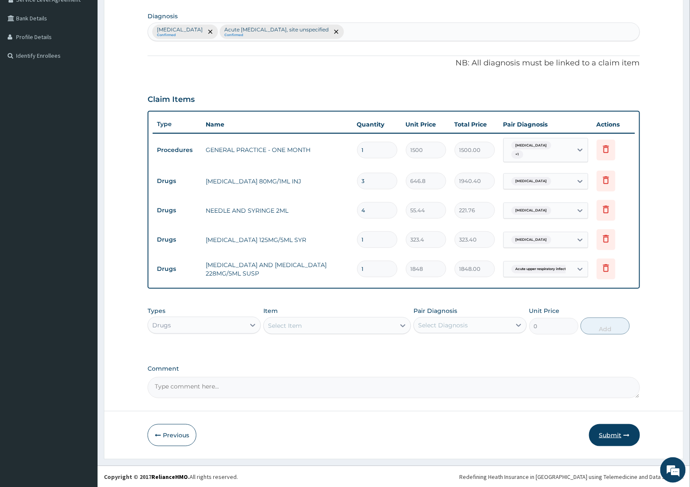
click at [625, 435] on icon "button" at bounding box center [627, 435] width 6 height 6
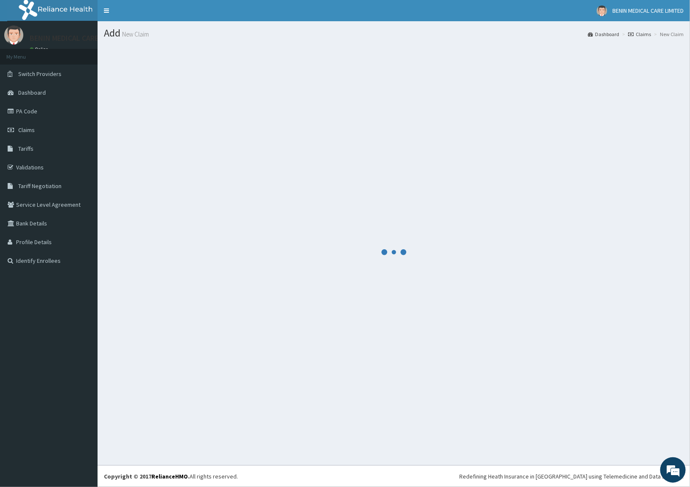
scroll to position [0, 0]
